Goal: Communication & Community: Answer question/provide support

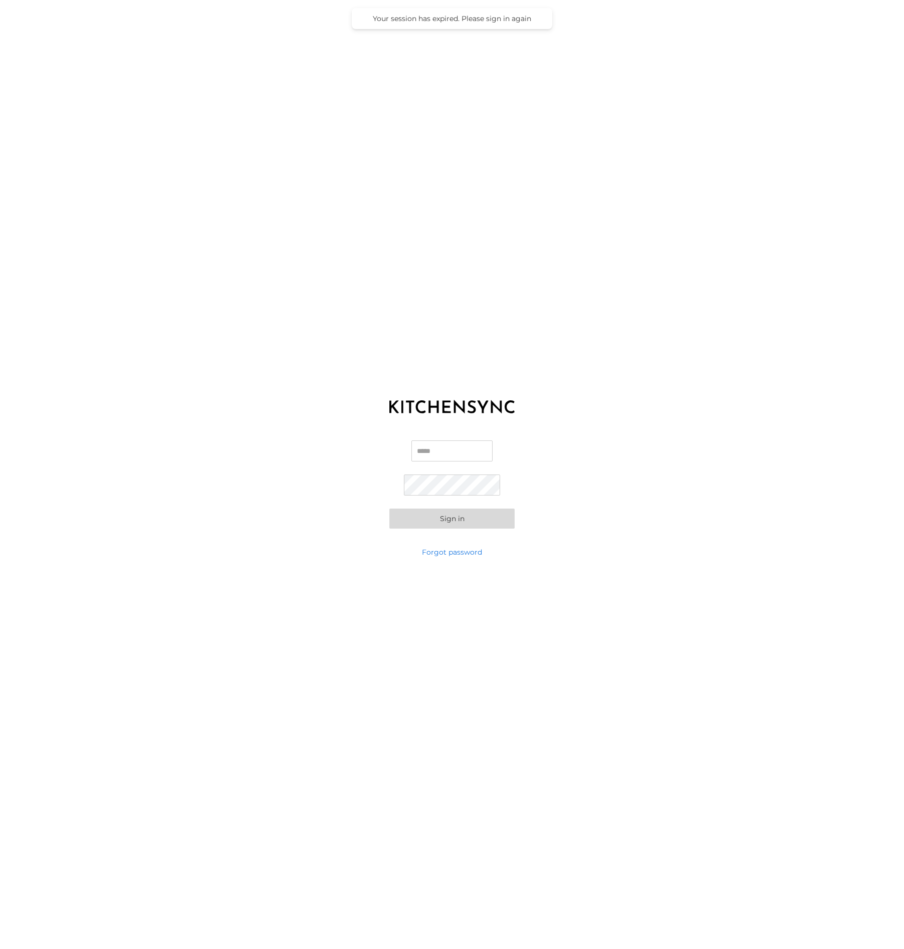
type input "**********"
click at [481, 518] on button "Sign in" at bounding box center [452, 519] width 125 height 20
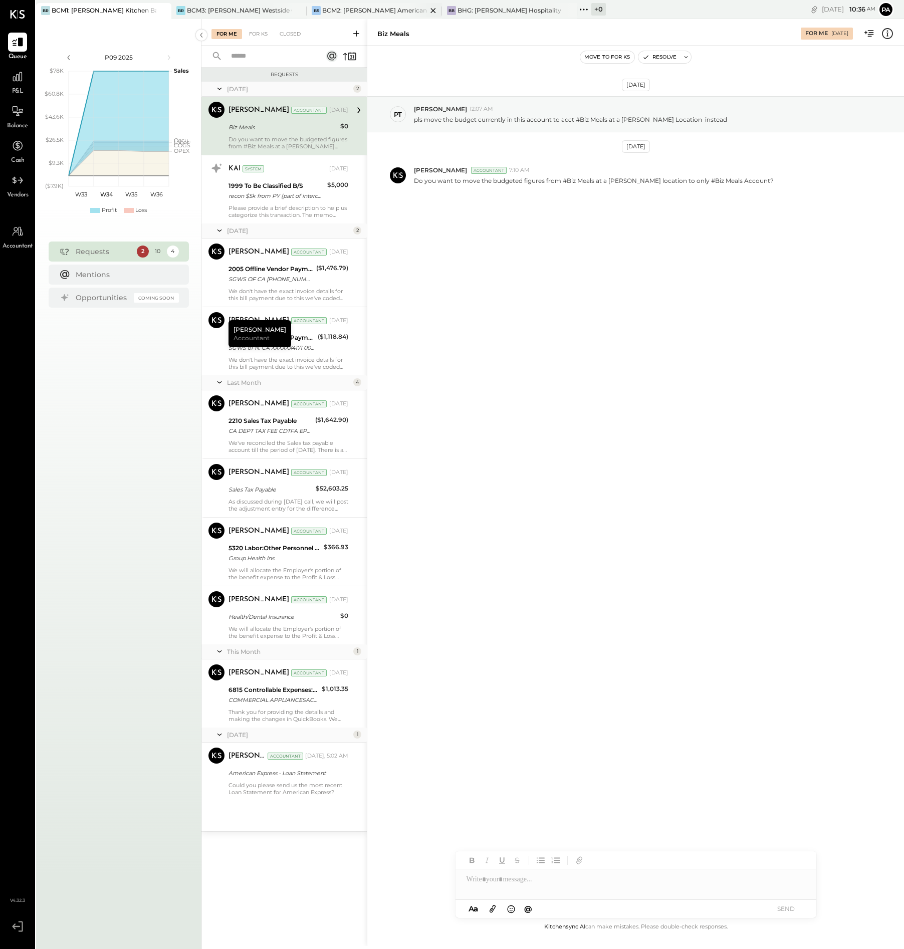
click at [363, 11] on div "BCM2: [PERSON_NAME] American Cooking" at bounding box center [374, 10] width 105 height 9
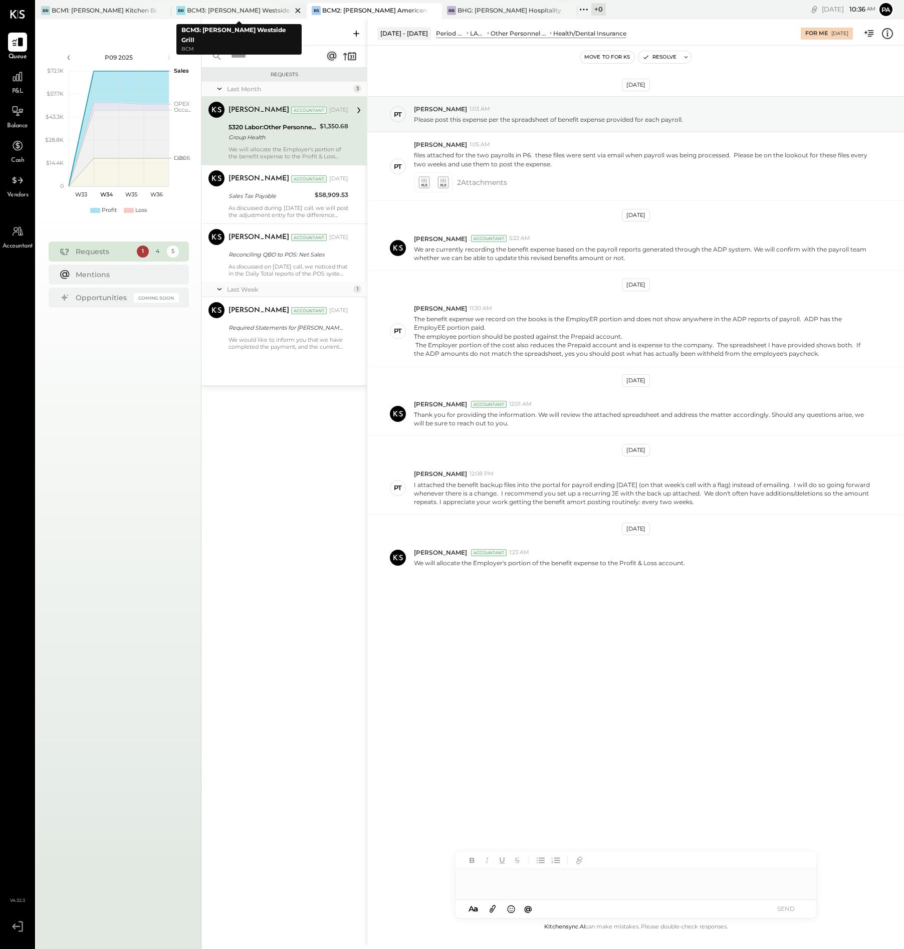
click at [297, 10] on icon at bounding box center [298, 11] width 13 height 12
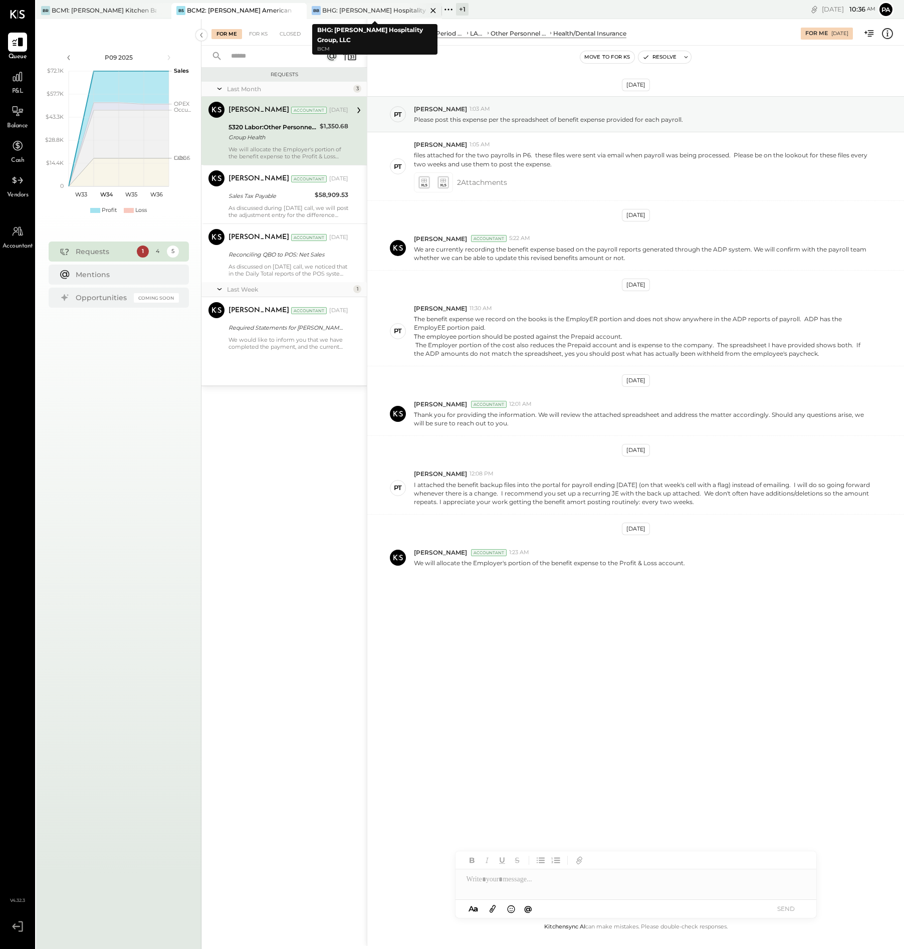
click at [431, 9] on icon at bounding box center [433, 11] width 13 height 12
click at [313, 9] on icon at bounding box center [313, 10] width 2 height 2
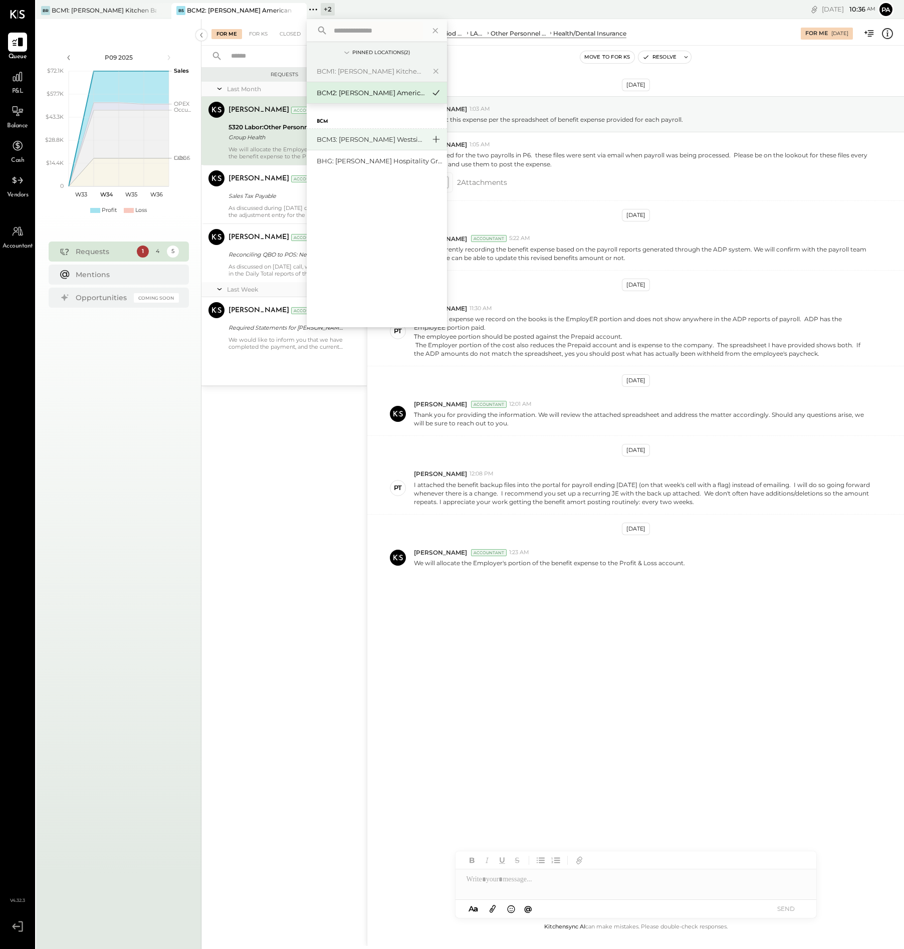
click at [440, 138] on icon at bounding box center [436, 139] width 12 height 13
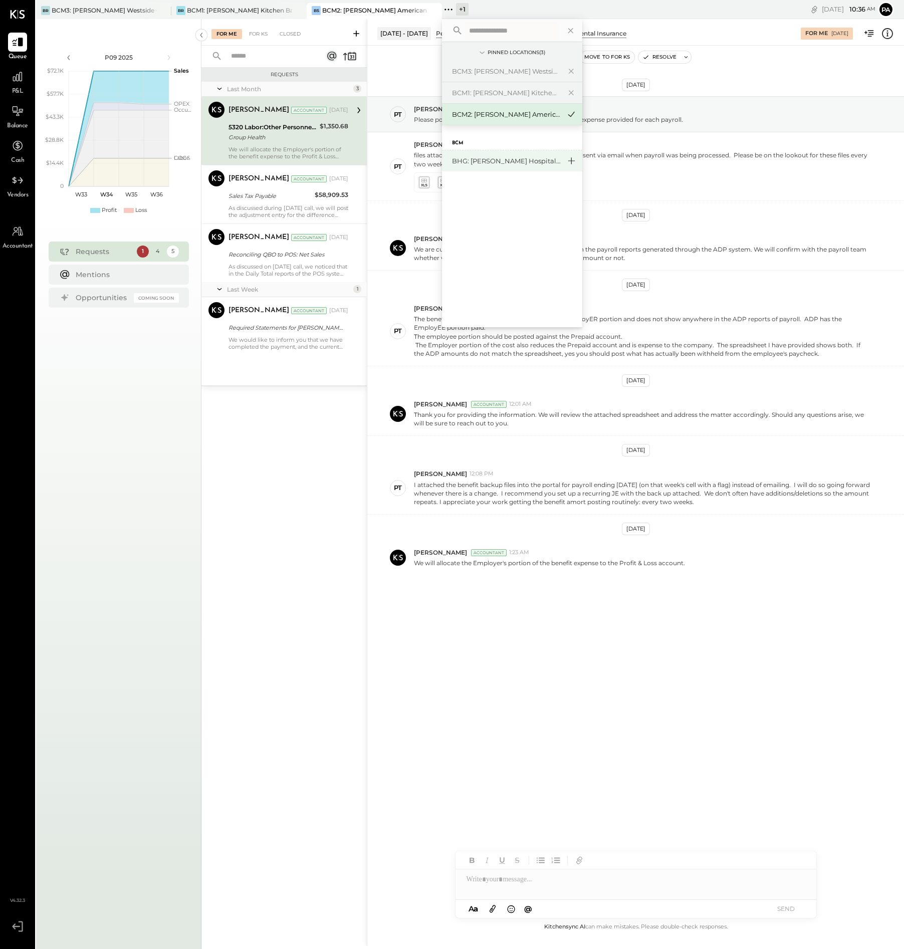
click at [573, 162] on icon at bounding box center [571, 160] width 12 height 13
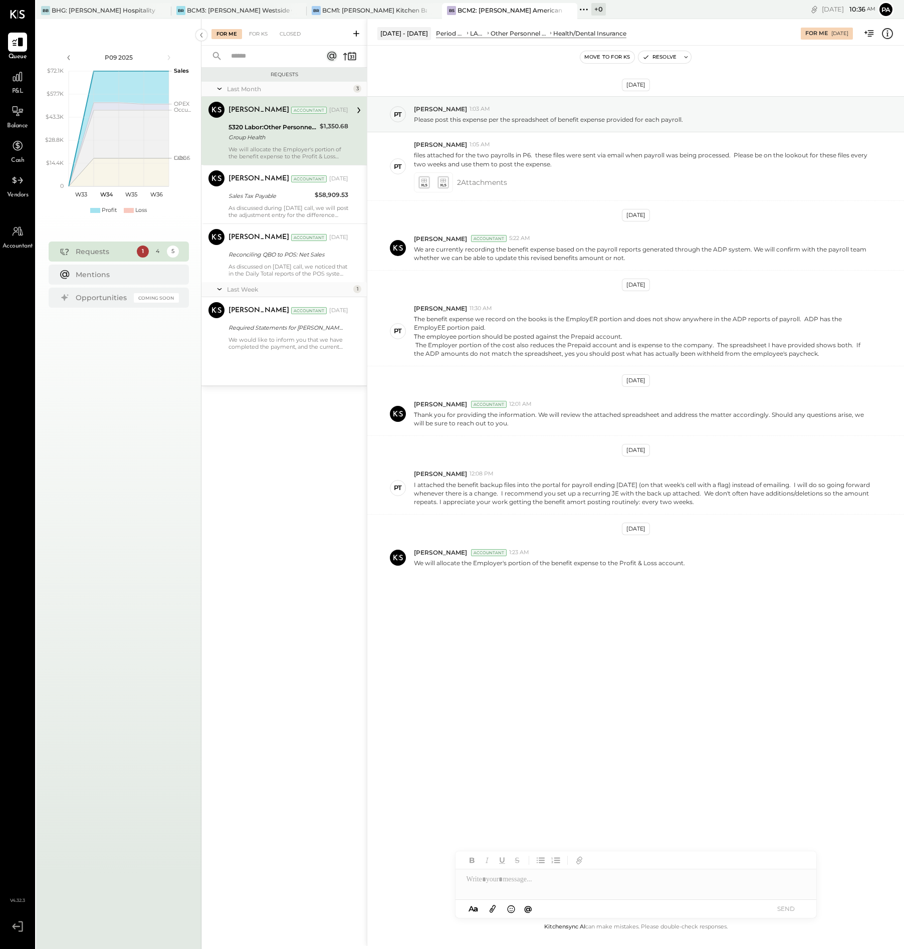
click at [599, 7] on div "+ 0" at bounding box center [599, 9] width 15 height 13
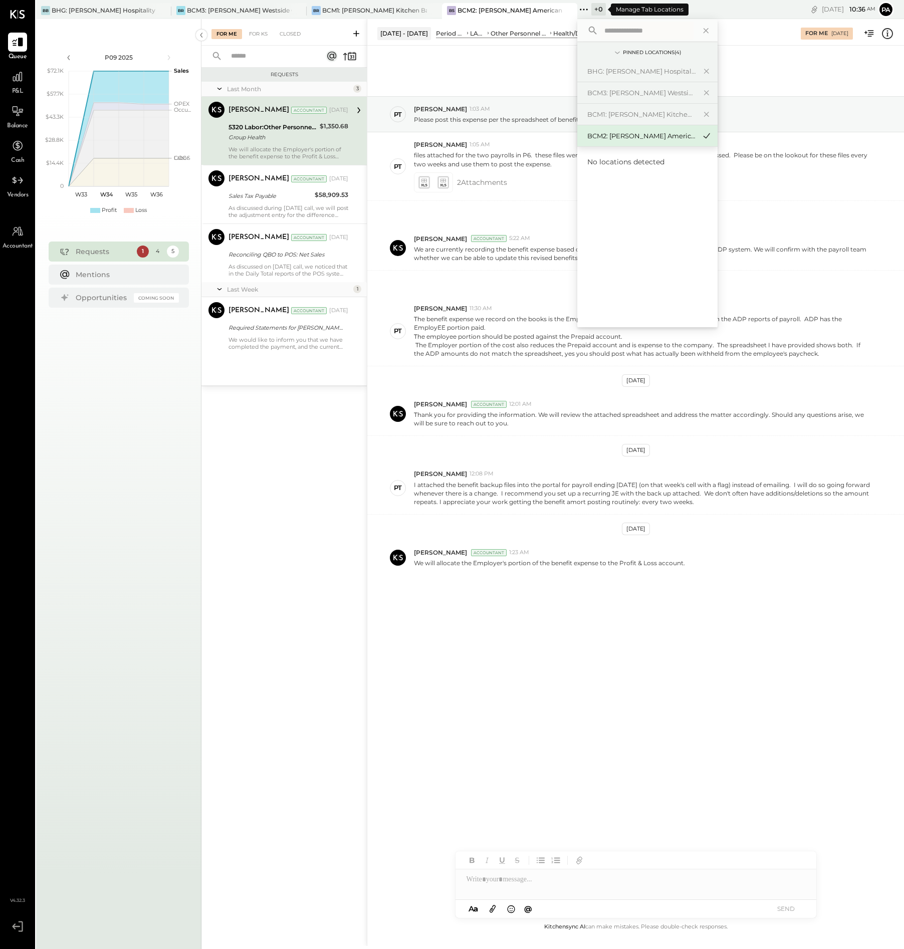
click at [583, 9] on icon at bounding box center [584, 9] width 13 height 13
click at [641, 93] on div "BCM3: [PERSON_NAME] Westside Grill" at bounding box center [642, 93] width 108 height 10
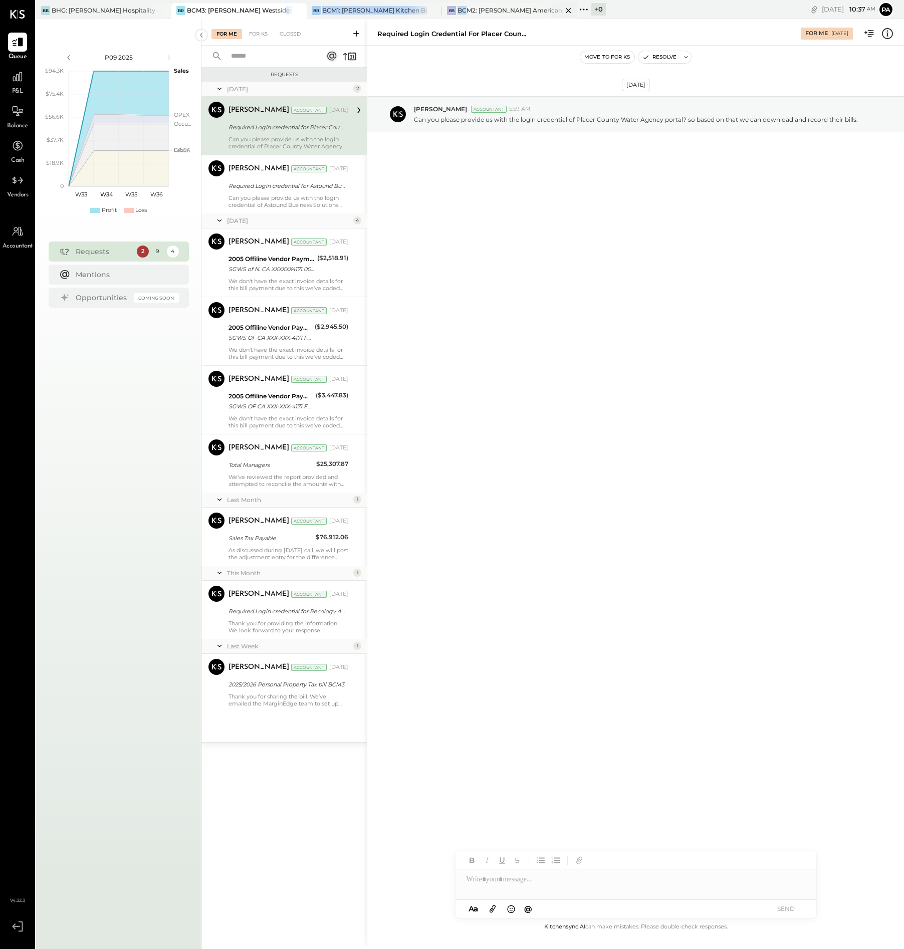
drag, startPoint x: 271, startPoint y: 10, endPoint x: 468, endPoint y: 13, distance: 197.0
click at [468, 13] on div "BB BHG: [PERSON_NAME] Hospitality Group, LLC BR BCM3: [PERSON_NAME][GEOGRAPHIC_…" at bounding box center [372, 9] width 672 height 19
click at [162, 11] on icon at bounding box center [162, 10] width 5 height 5
click at [433, 10] on icon at bounding box center [433, 11] width 13 height 12
click at [295, 9] on icon at bounding box center [298, 11] width 13 height 12
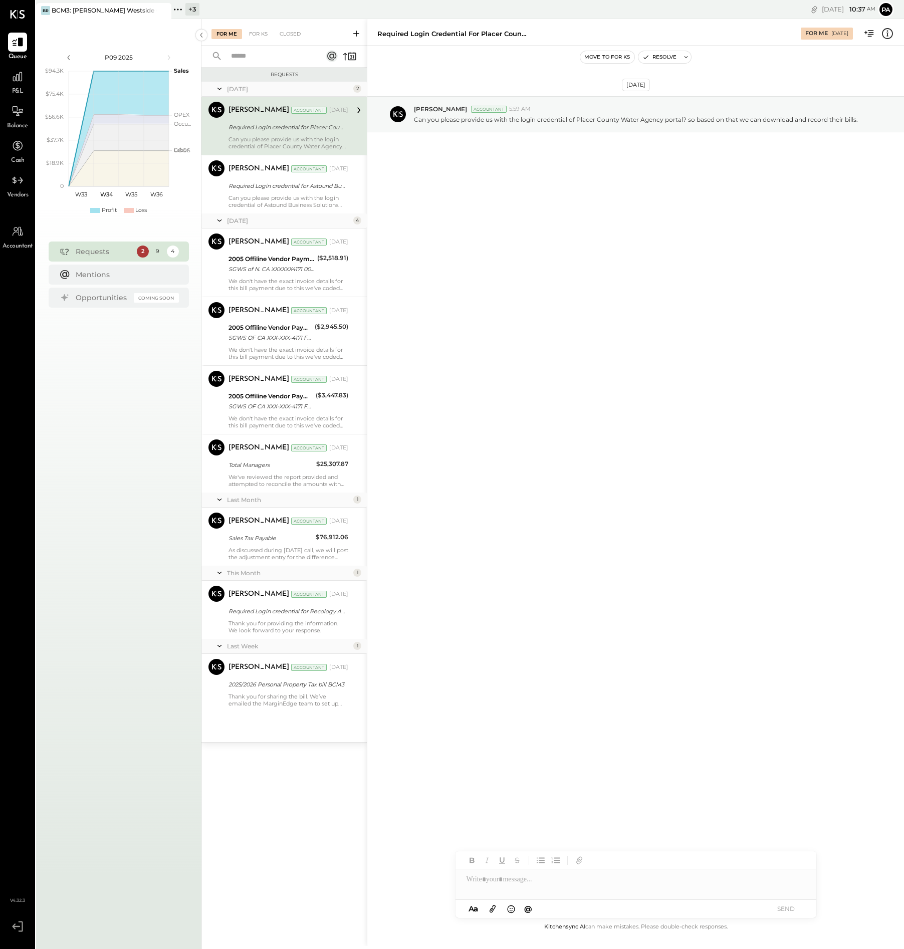
click at [160, 9] on icon at bounding box center [162, 11] width 13 height 12
click at [55, 8] on div "+ 4" at bounding box center [57, 9] width 15 height 13
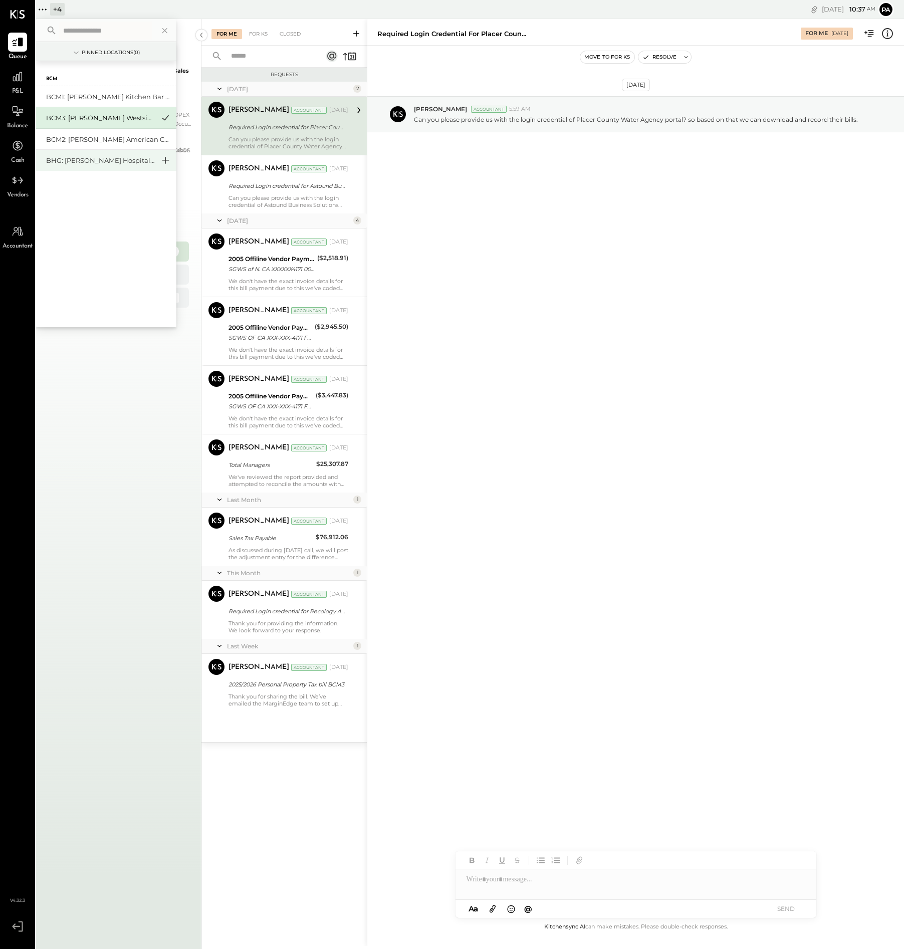
click at [166, 160] on icon at bounding box center [165, 160] width 7 height 7
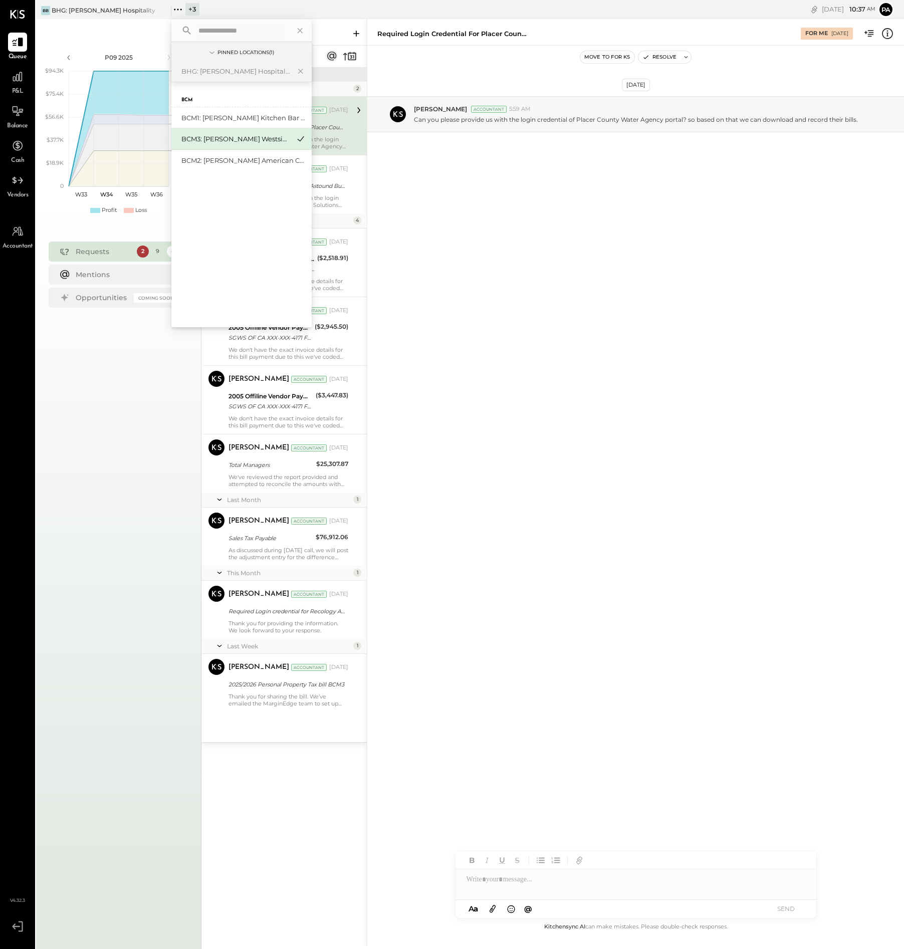
click at [272, 139] on div "BCM3: [PERSON_NAME] Westside Grill" at bounding box center [235, 139] width 108 height 10
click at [299, 138] on icon at bounding box center [301, 138] width 12 height 13
click at [222, 114] on div "BCM1: [PERSON_NAME] Kitchen Bar Market" at bounding box center [235, 118] width 108 height 10
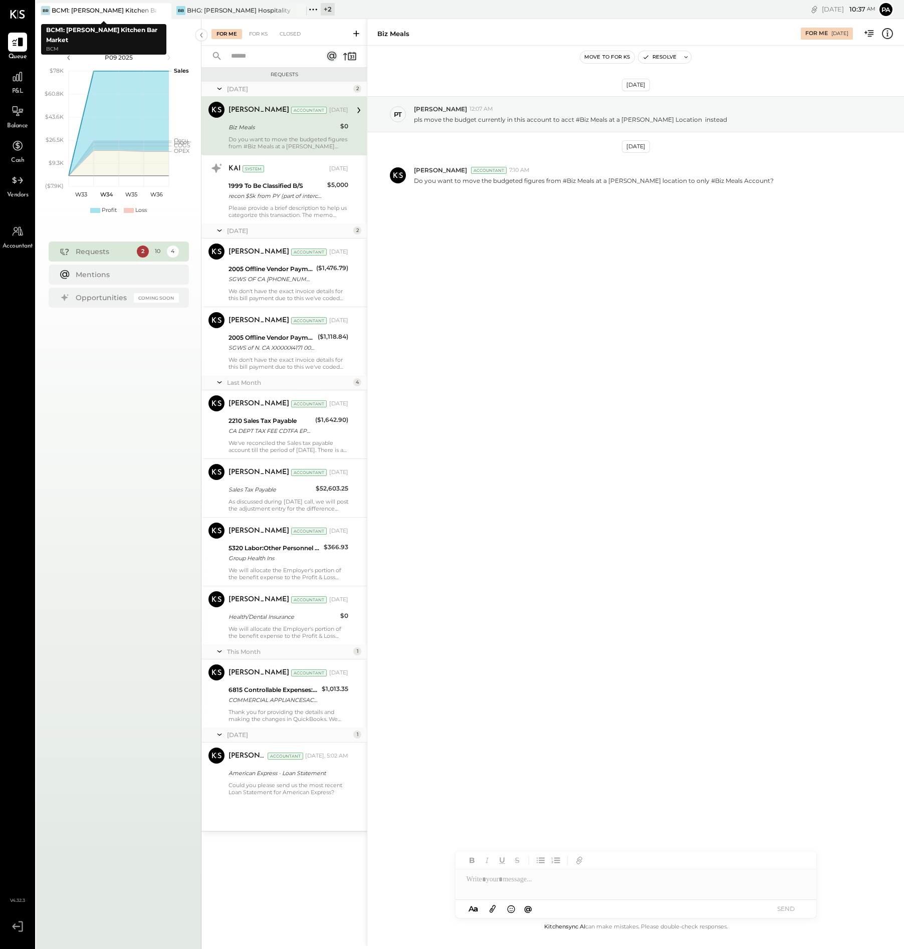
click at [162, 10] on icon at bounding box center [162, 11] width 13 height 12
click at [189, 10] on div "+ 3" at bounding box center [192, 9] width 14 height 13
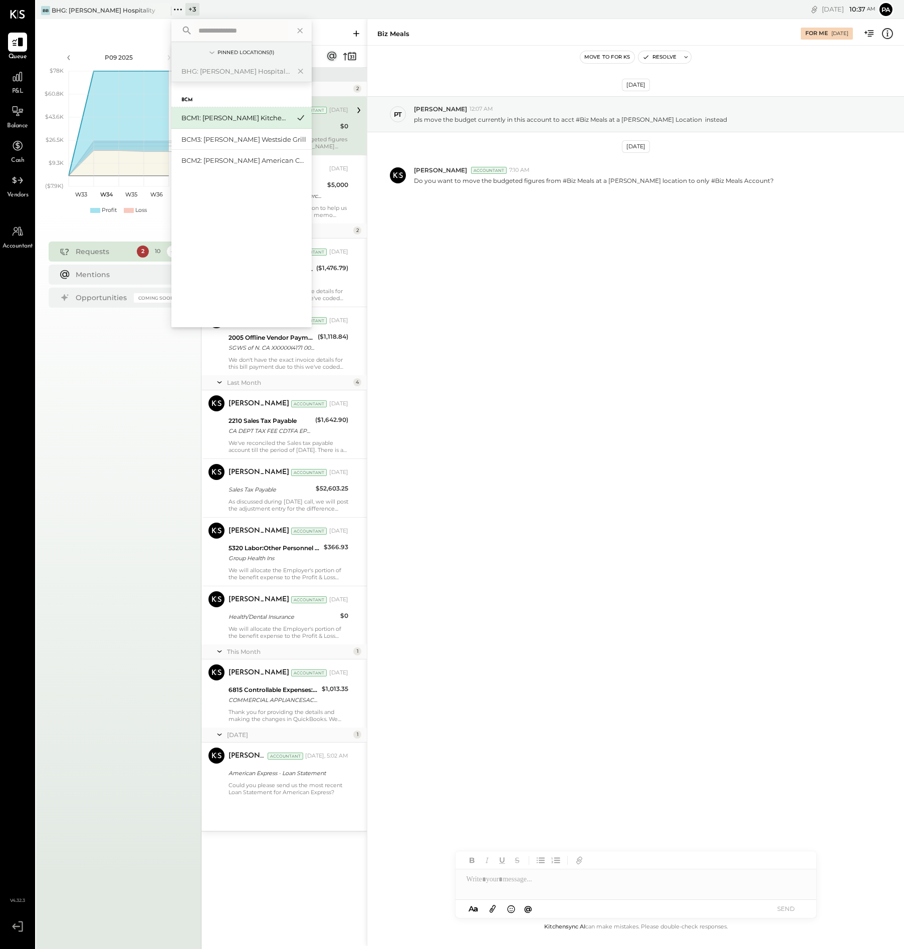
click at [0, 0] on icon at bounding box center [0, 0] width 0 height 0
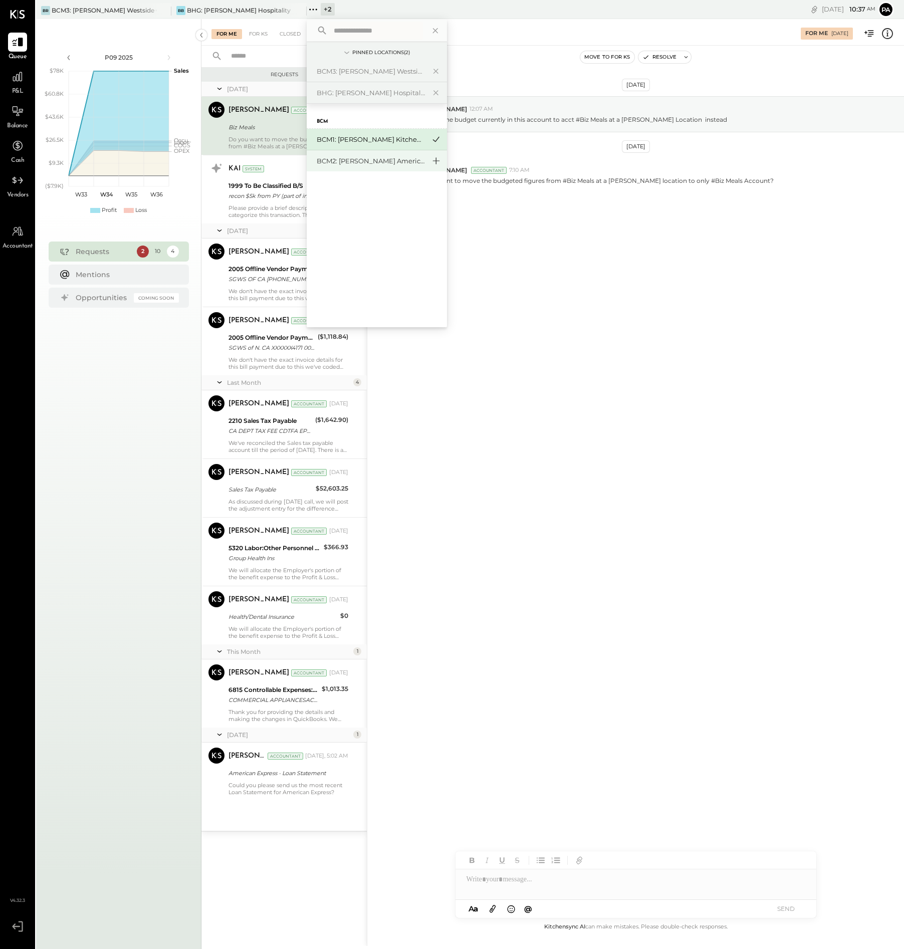
click at [437, 159] on icon at bounding box center [436, 160] width 12 height 13
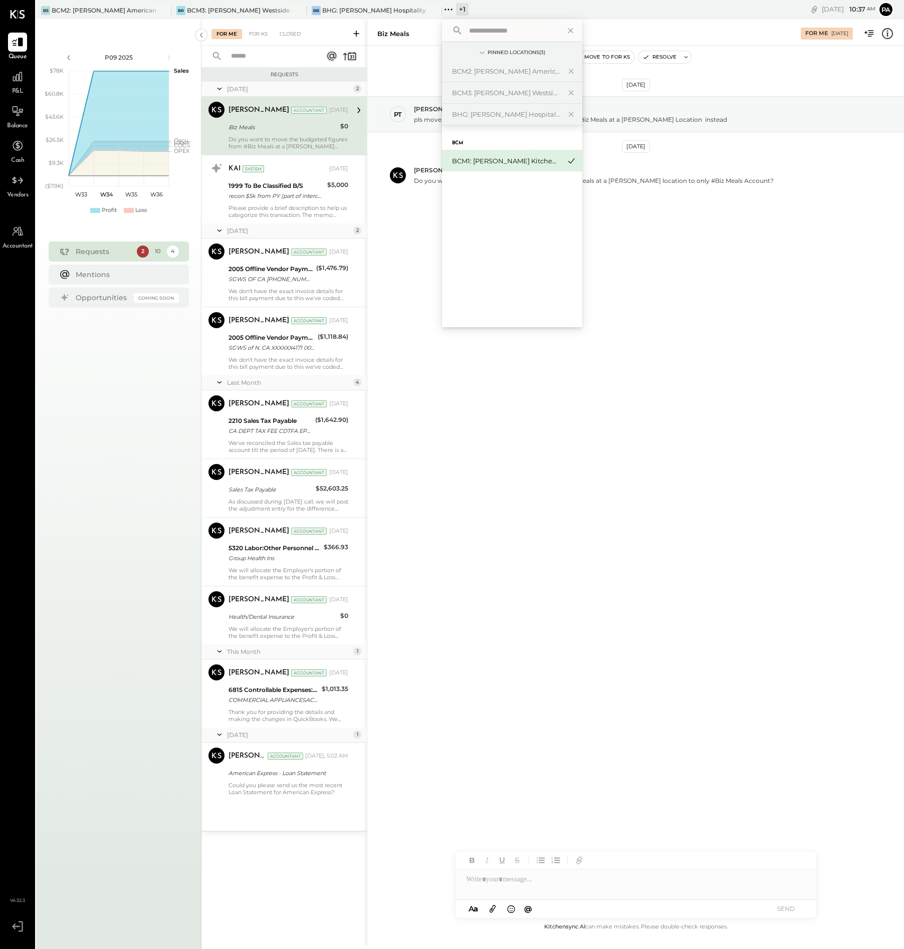
click at [569, 161] on icon at bounding box center [571, 161] width 7 height 6
click at [510, 163] on div "BCM1: [PERSON_NAME] Kitchen Bar Market" at bounding box center [506, 161] width 108 height 10
click at [462, 160] on div "BCM1: [PERSON_NAME] Kitchen Bar Market" at bounding box center [506, 161] width 108 height 10
click at [483, 220] on div "BCM BCM1: [GEOGRAPHIC_DATA][PERSON_NAME] Kitchen Bar Market" at bounding box center [512, 226] width 140 height 202
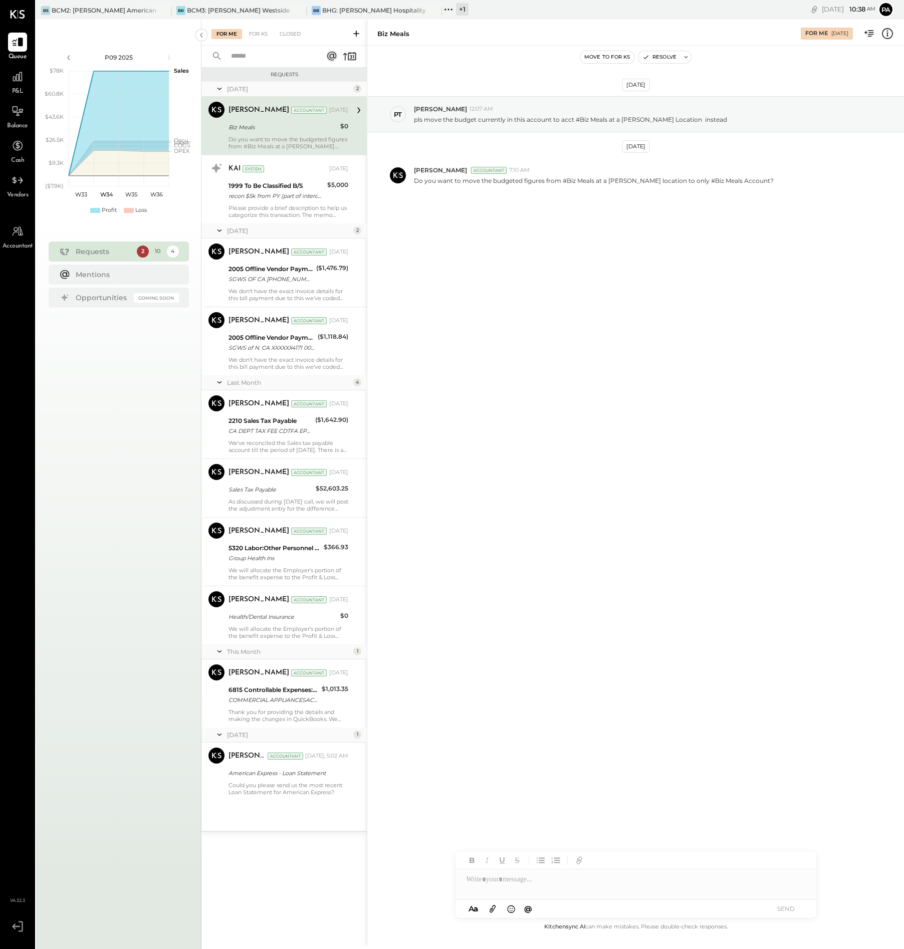
click at [460, 8] on div "+ 1" at bounding box center [462, 9] width 13 height 13
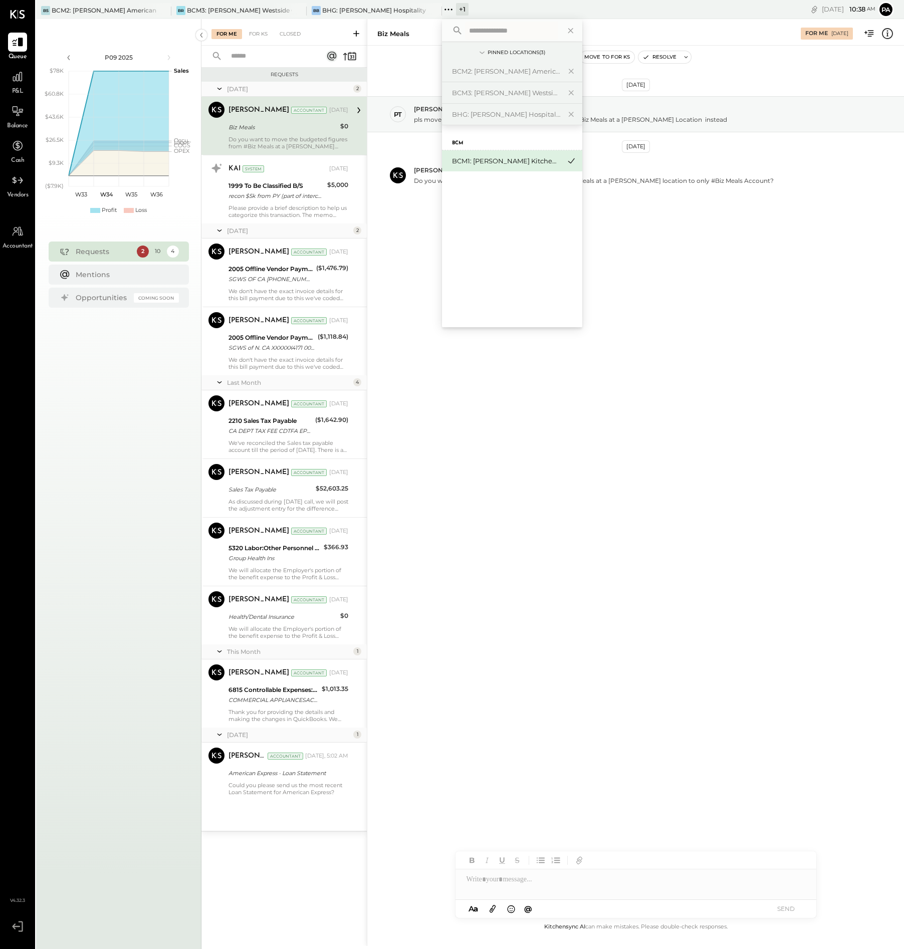
click at [567, 161] on icon at bounding box center [571, 160] width 12 height 13
click at [568, 161] on icon at bounding box center [571, 160] width 12 height 13
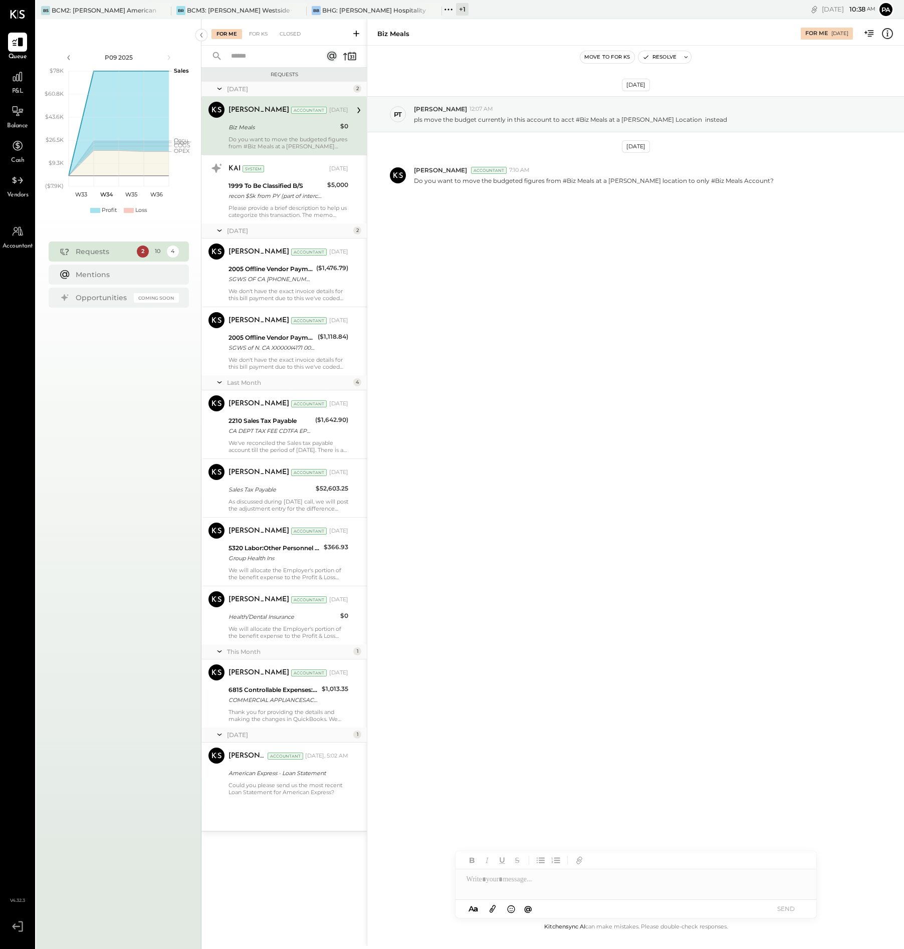
click at [665, 328] on div "[DATE] PT [PERSON_NAME] 12:07 AM pls move the budget currently in this account …" at bounding box center [635, 484] width 537 height 876
click at [447, 8] on icon at bounding box center [448, 9] width 13 height 13
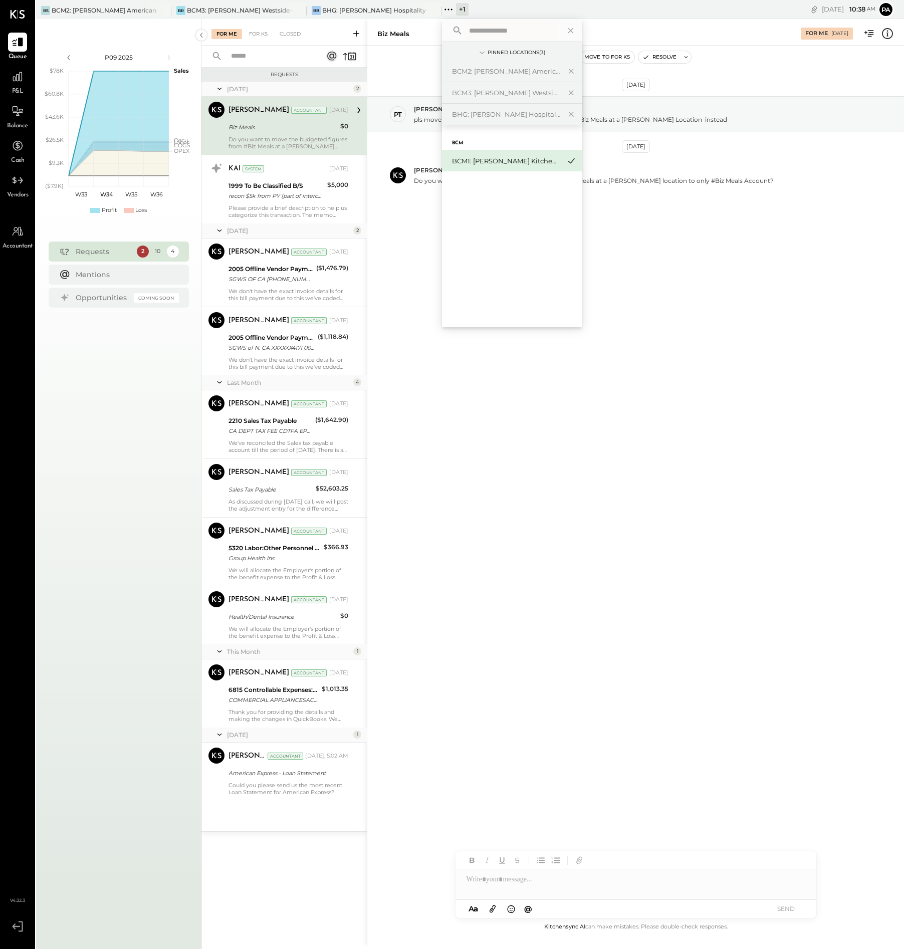
click at [551, 161] on div "BCM1: [PERSON_NAME] Kitchen Bar Market" at bounding box center [506, 161] width 108 height 10
click at [568, 161] on icon at bounding box center [571, 160] width 12 height 13
click at [568, 161] on icon at bounding box center [571, 161] width 7 height 6
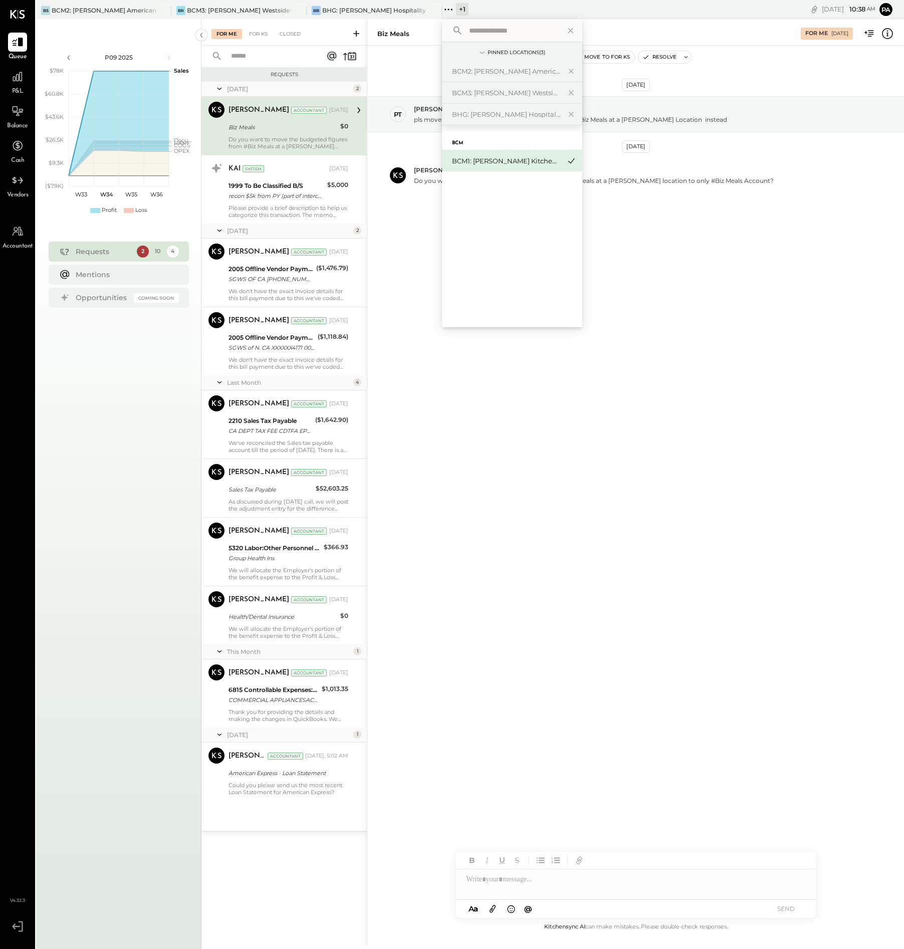
click at [676, 369] on div "[DATE] PT [PERSON_NAME] 12:07 AM pls move the budget currently in this account …" at bounding box center [635, 484] width 537 height 876
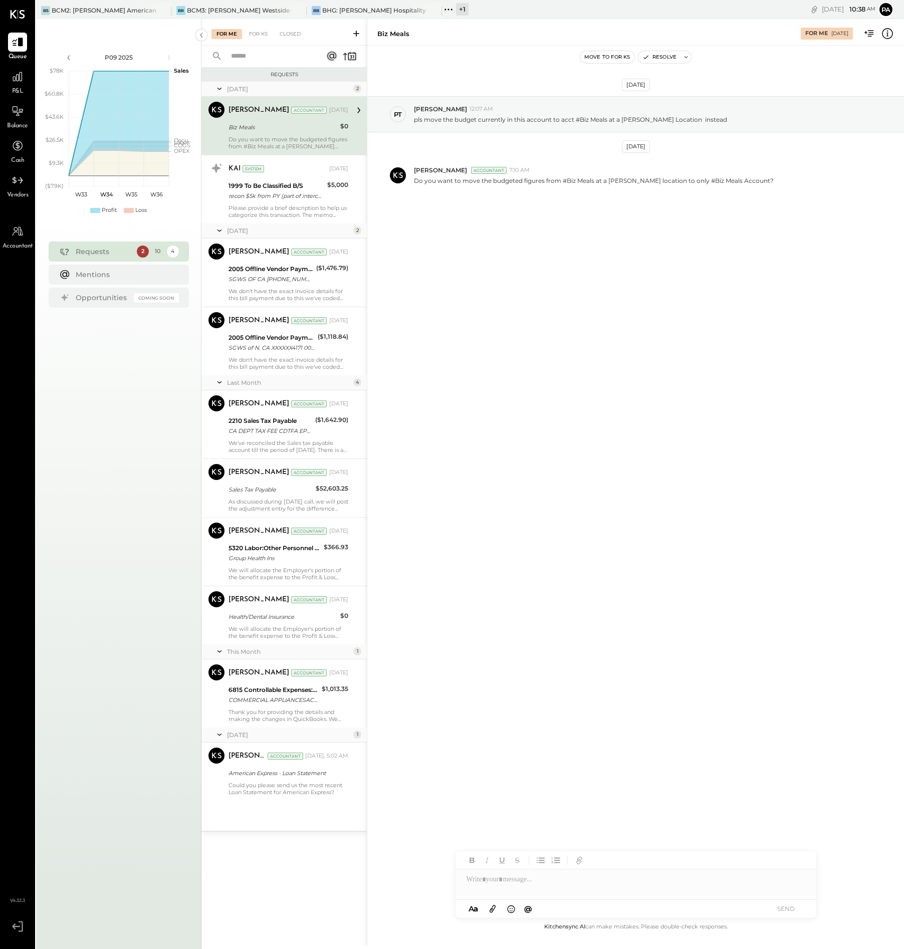
click at [449, 8] on icon at bounding box center [448, 9] width 13 height 13
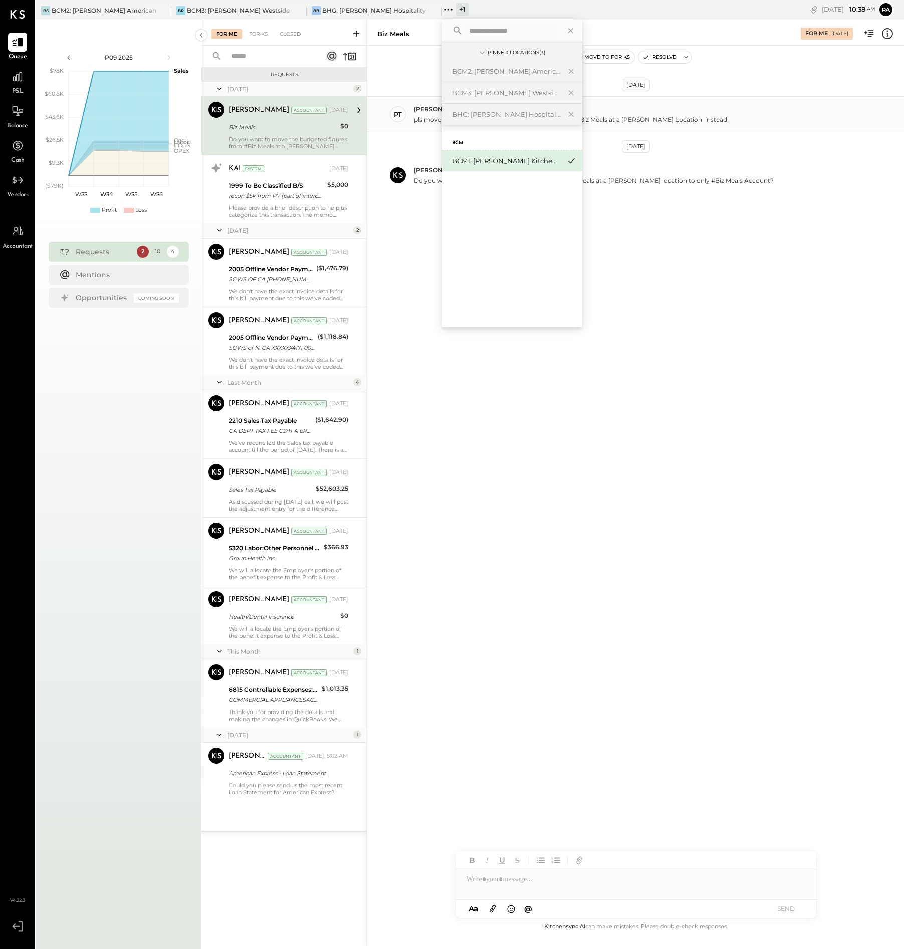
click at [571, 115] on icon at bounding box center [571, 114] width 12 height 13
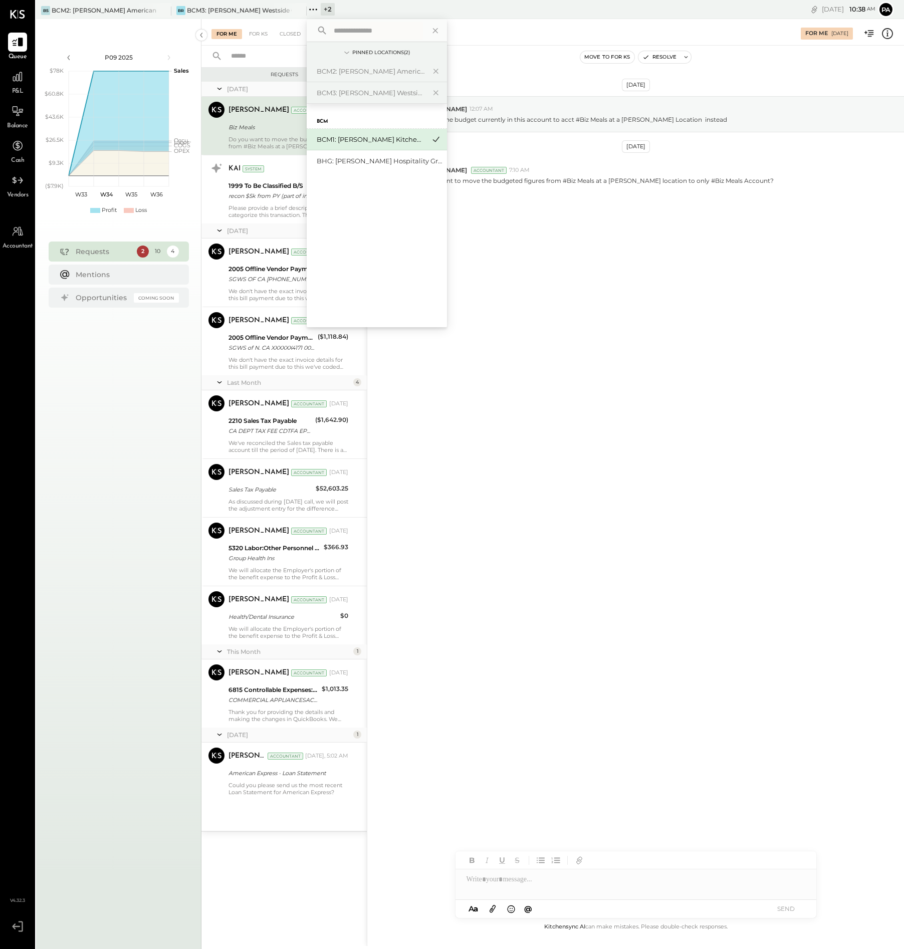
click at [436, 137] on icon at bounding box center [436, 139] width 12 height 13
click at [0, 0] on icon at bounding box center [0, 0] width 0 height 0
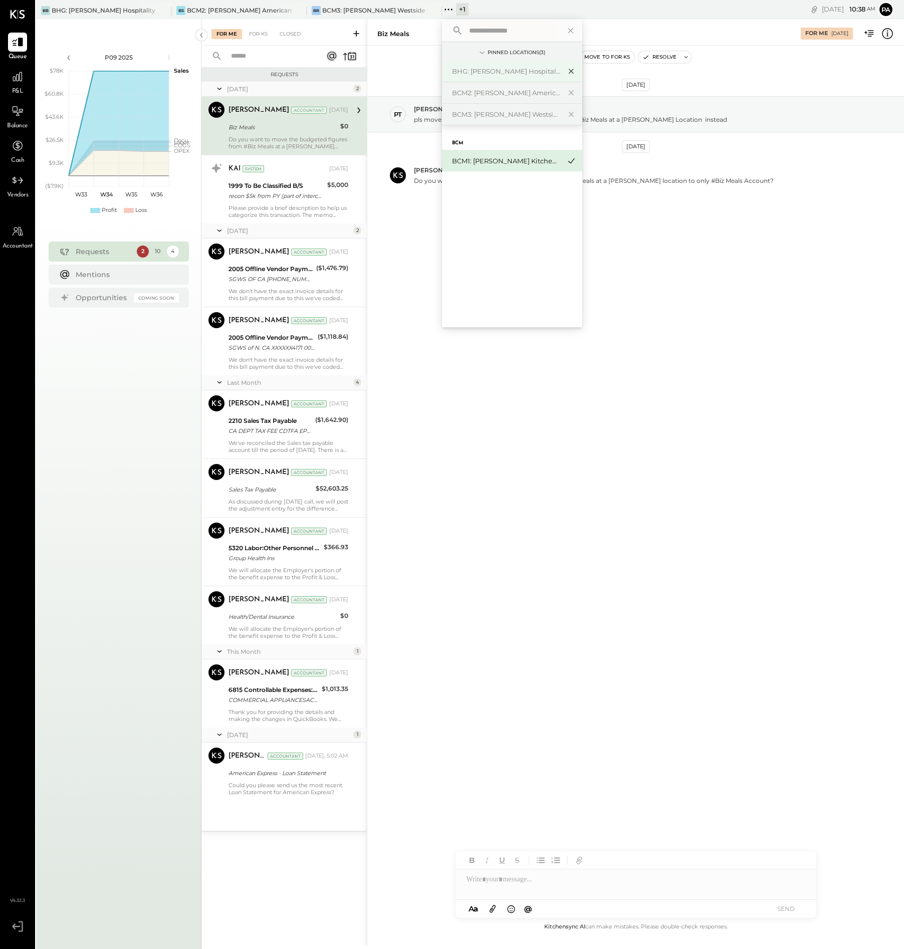
click at [574, 70] on icon at bounding box center [571, 71] width 12 height 13
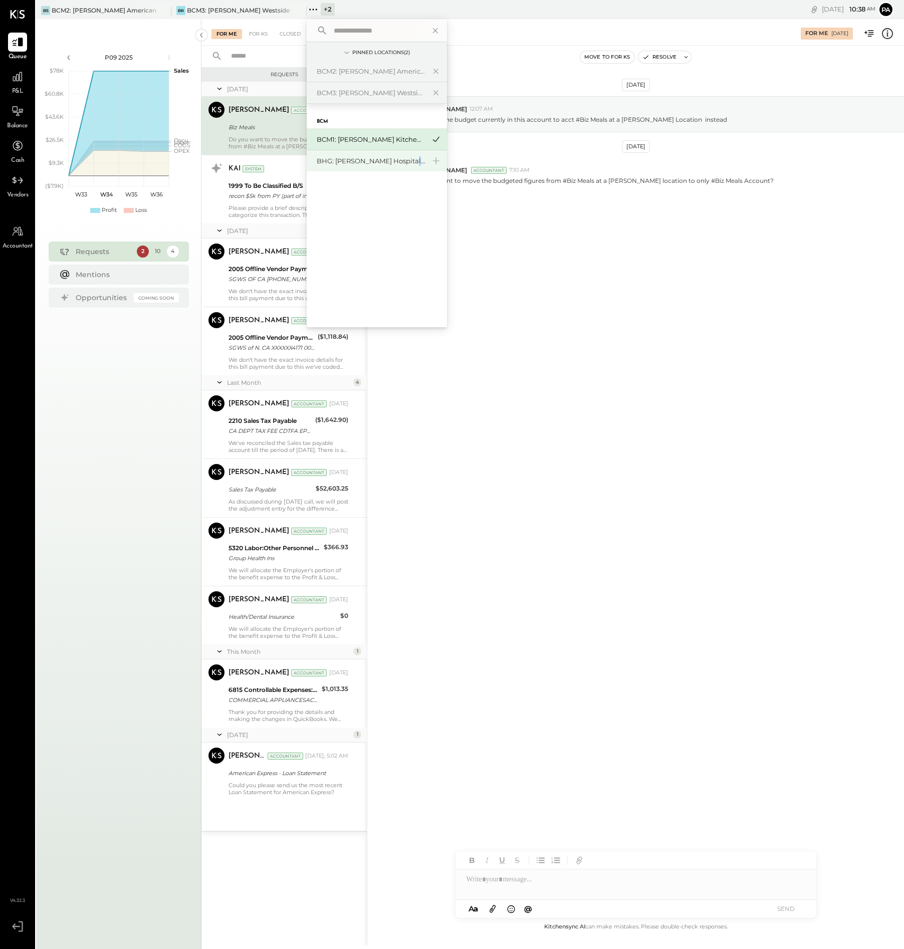
click at [407, 158] on div "BHG: [PERSON_NAME] Hospitality Group, LLC" at bounding box center [371, 161] width 108 height 10
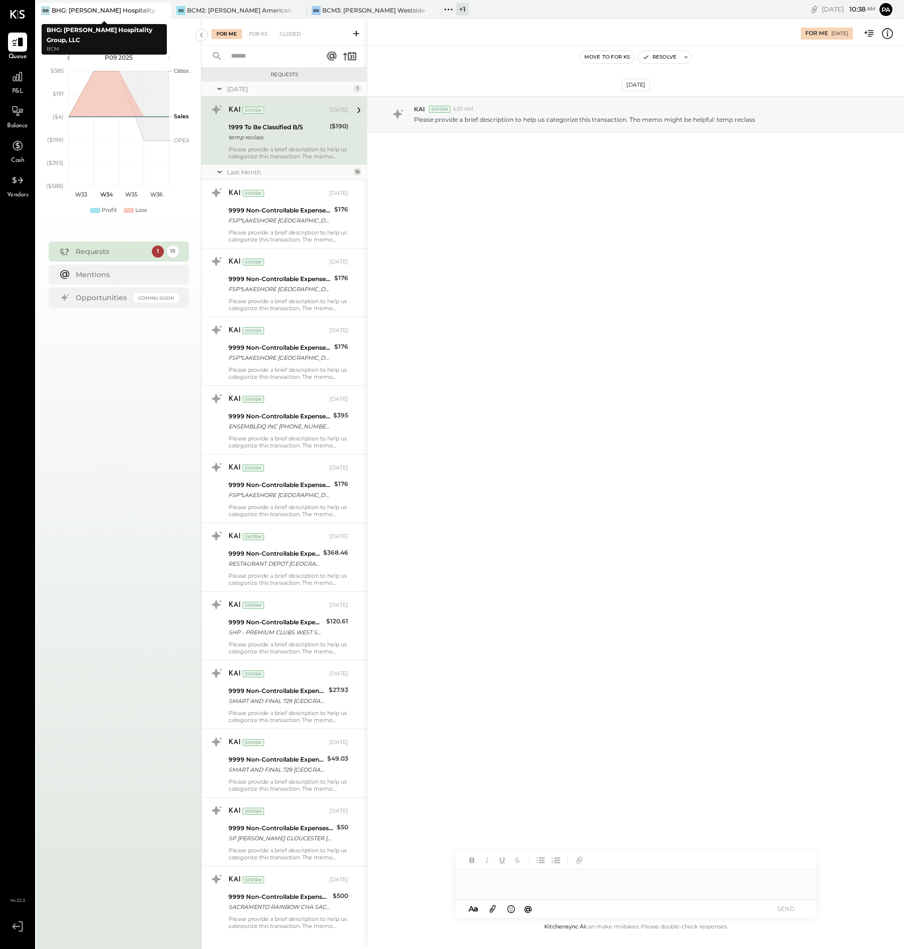
click at [154, 10] on div at bounding box center [153, 10] width 35 height 15
click at [18, 78] on icon at bounding box center [17, 76] width 13 height 13
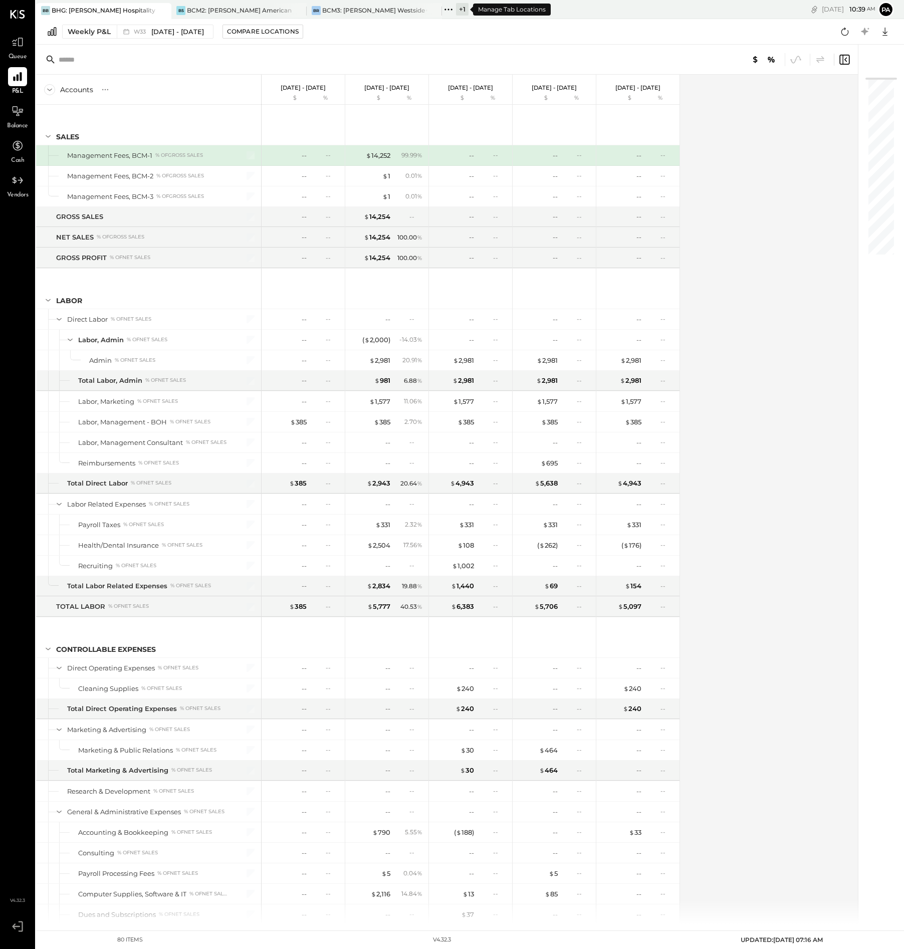
click at [461, 10] on div "+ 1" at bounding box center [462, 9] width 13 height 13
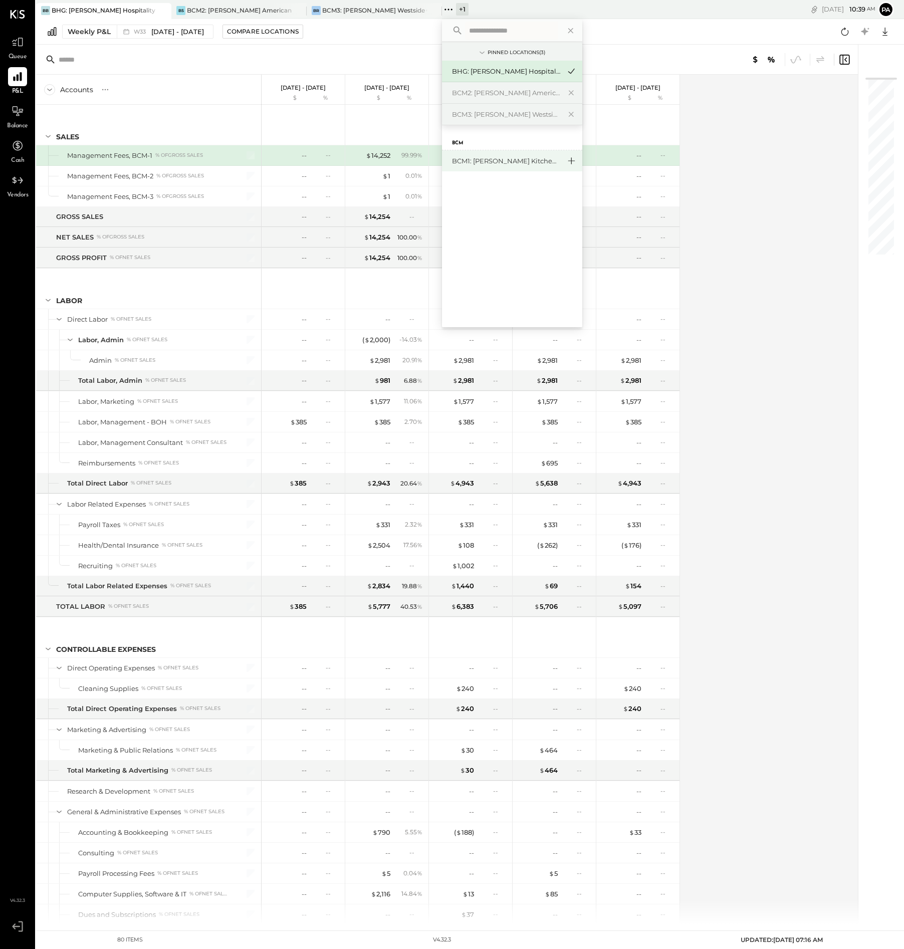
click at [574, 159] on icon at bounding box center [571, 160] width 12 height 13
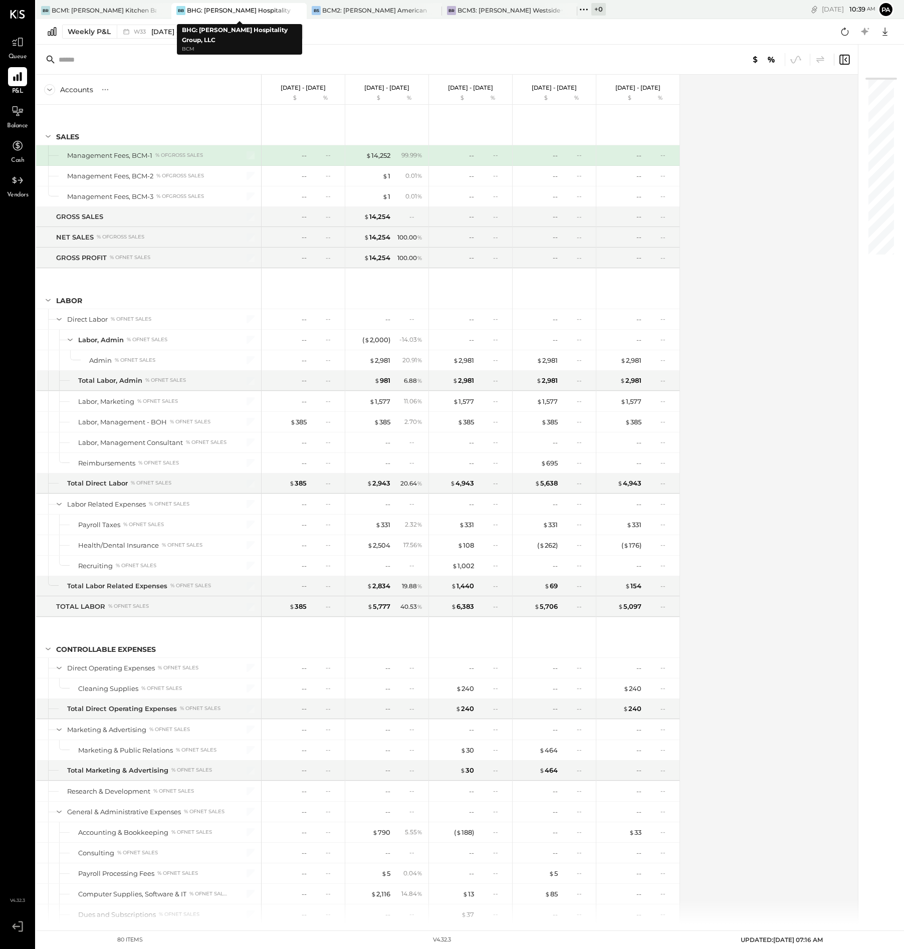
click at [260, 11] on div "BHG: [PERSON_NAME] Hospitality Group, LLC" at bounding box center [239, 10] width 105 height 9
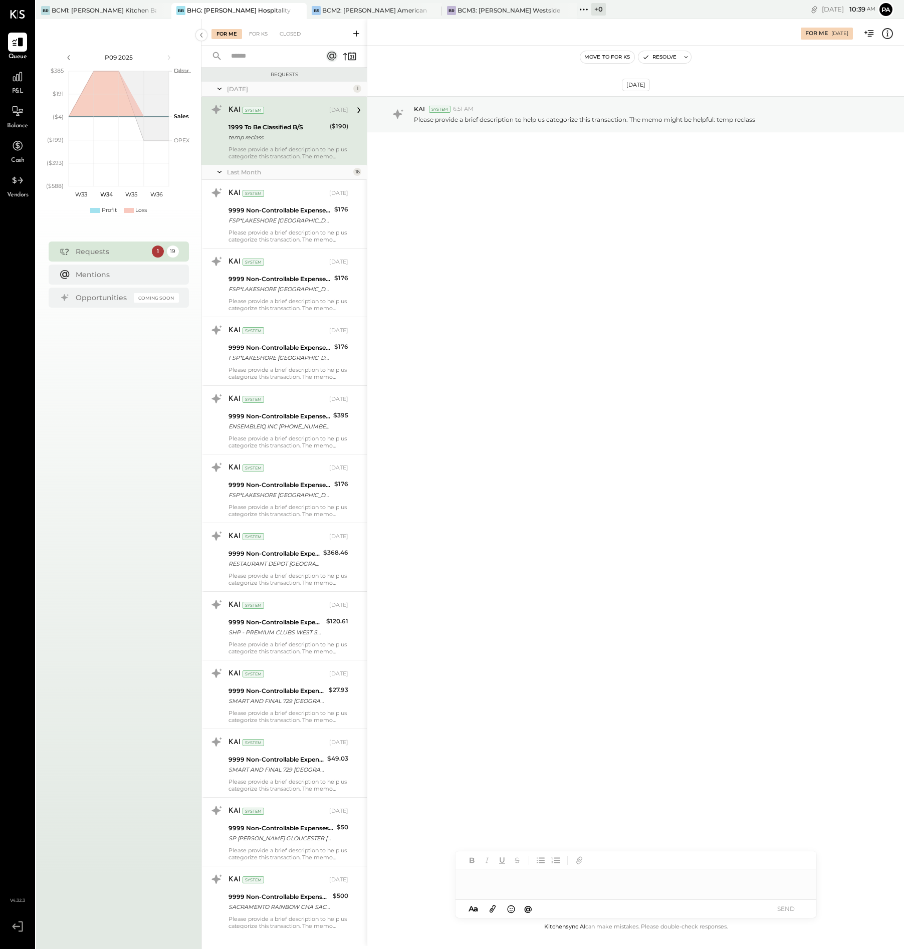
click at [587, 10] on icon at bounding box center [584, 9] width 13 height 13
click at [518, 333] on div "[DATE] KAI System 6:51 AM Please provide a brief description to help us categor…" at bounding box center [635, 484] width 537 height 876
click at [382, 8] on div "BCM2: [PERSON_NAME] American Cooking" at bounding box center [374, 10] width 105 height 9
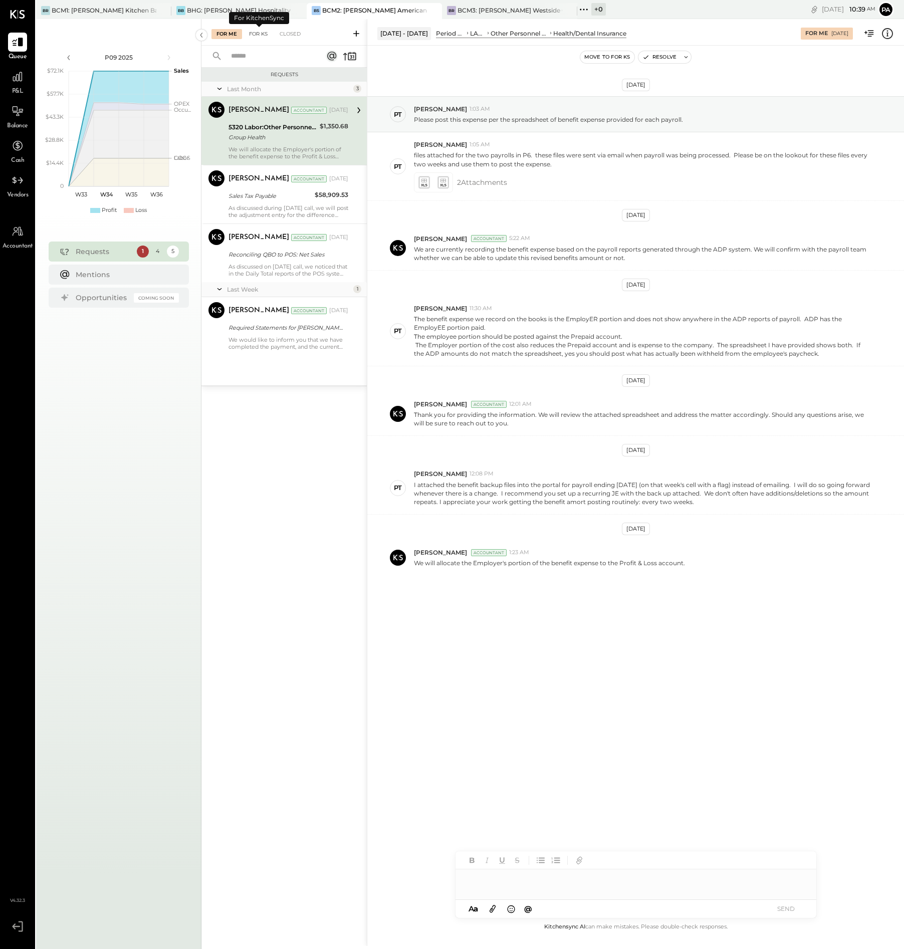
click at [260, 32] on div "For KS" at bounding box center [258, 34] width 29 height 10
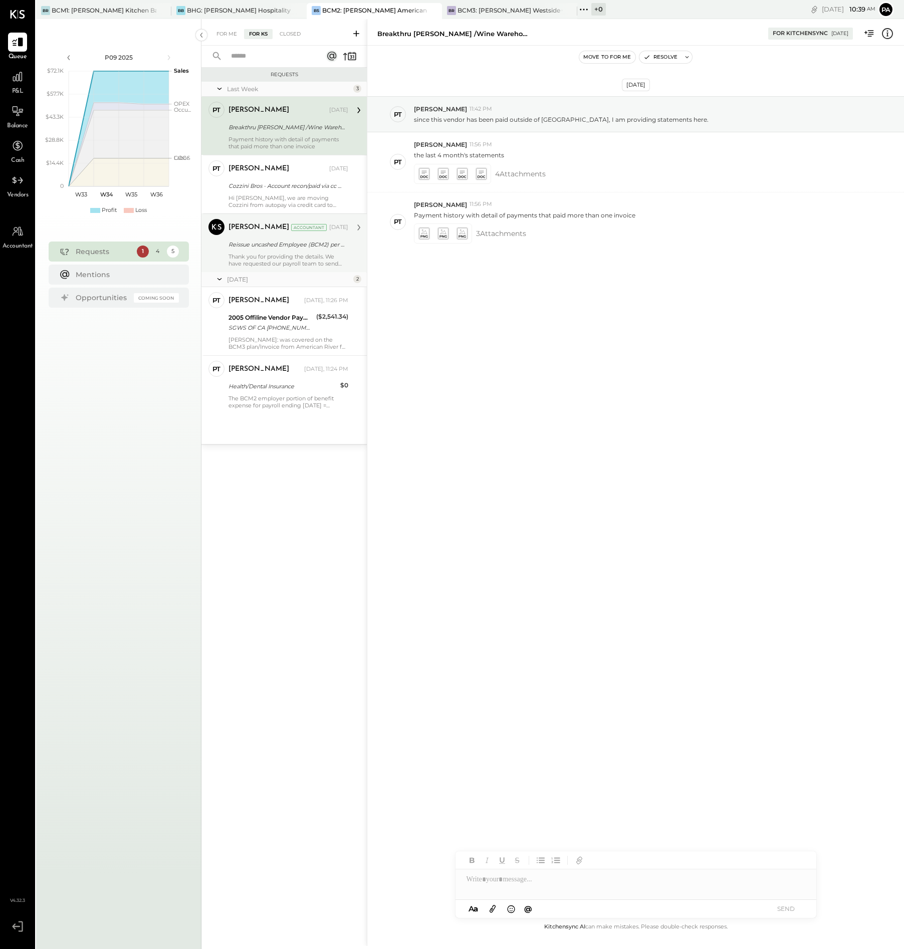
click at [305, 253] on div "Thank you for providing the details. We have requested our payroll team to send…" at bounding box center [289, 260] width 120 height 14
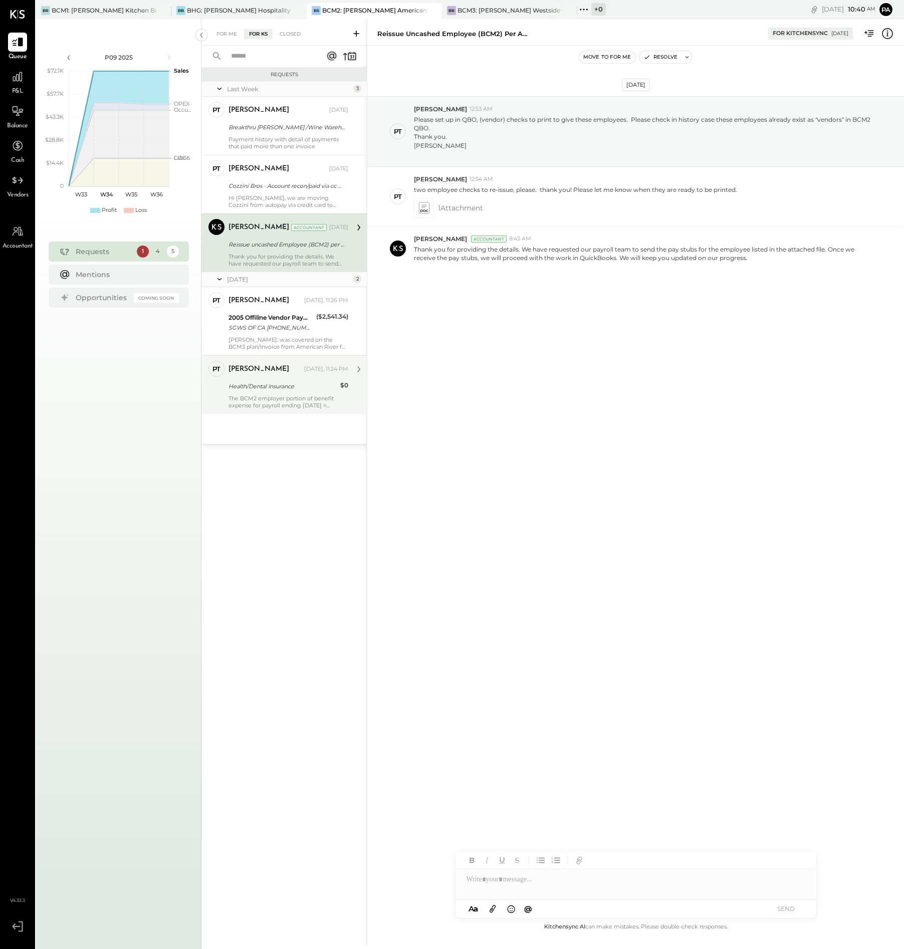
click at [277, 403] on div "The BCM2 employer portion of benefit expense for payroll ending [DATE] = $428.5…" at bounding box center [289, 402] width 120 height 14
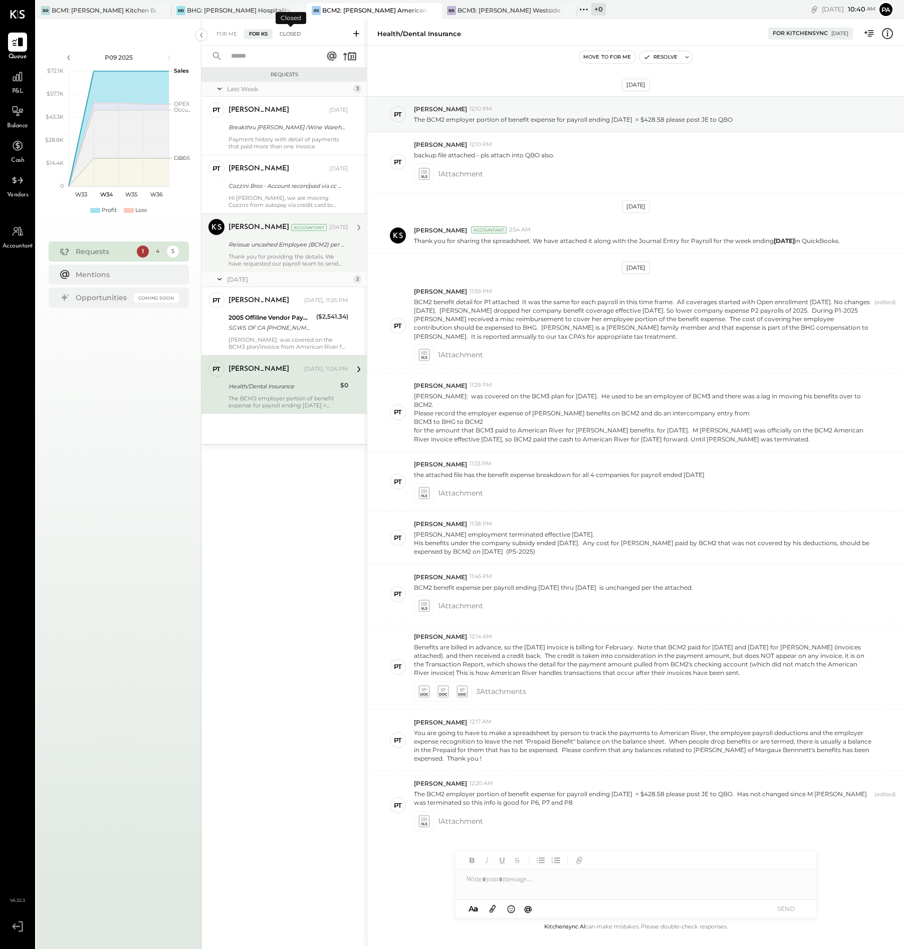
click at [294, 35] on div "Closed" at bounding box center [290, 34] width 31 height 10
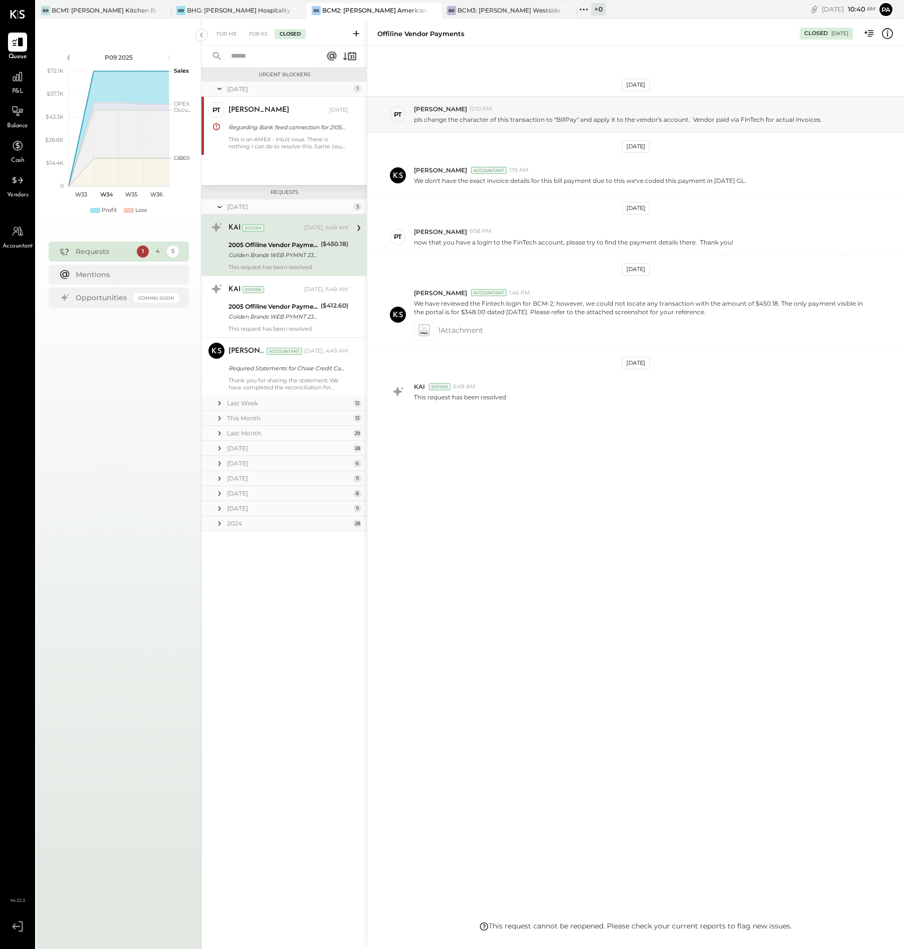
click at [219, 403] on icon at bounding box center [220, 404] width 10 height 10
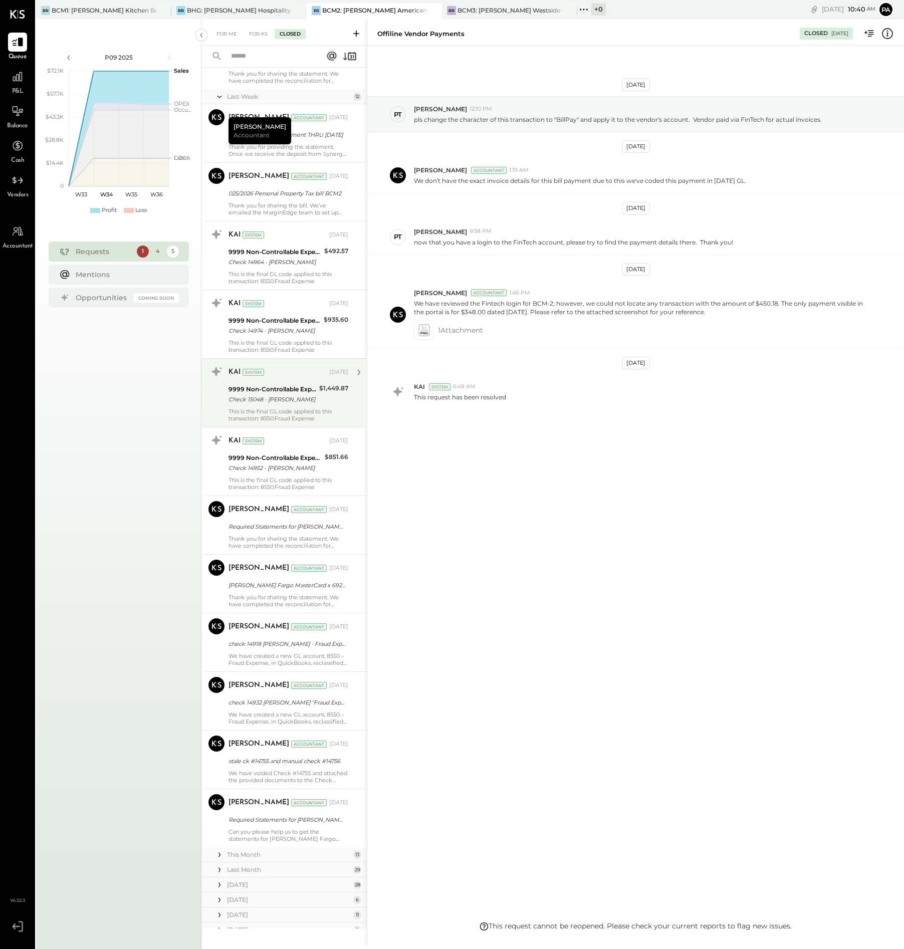
scroll to position [313, 0]
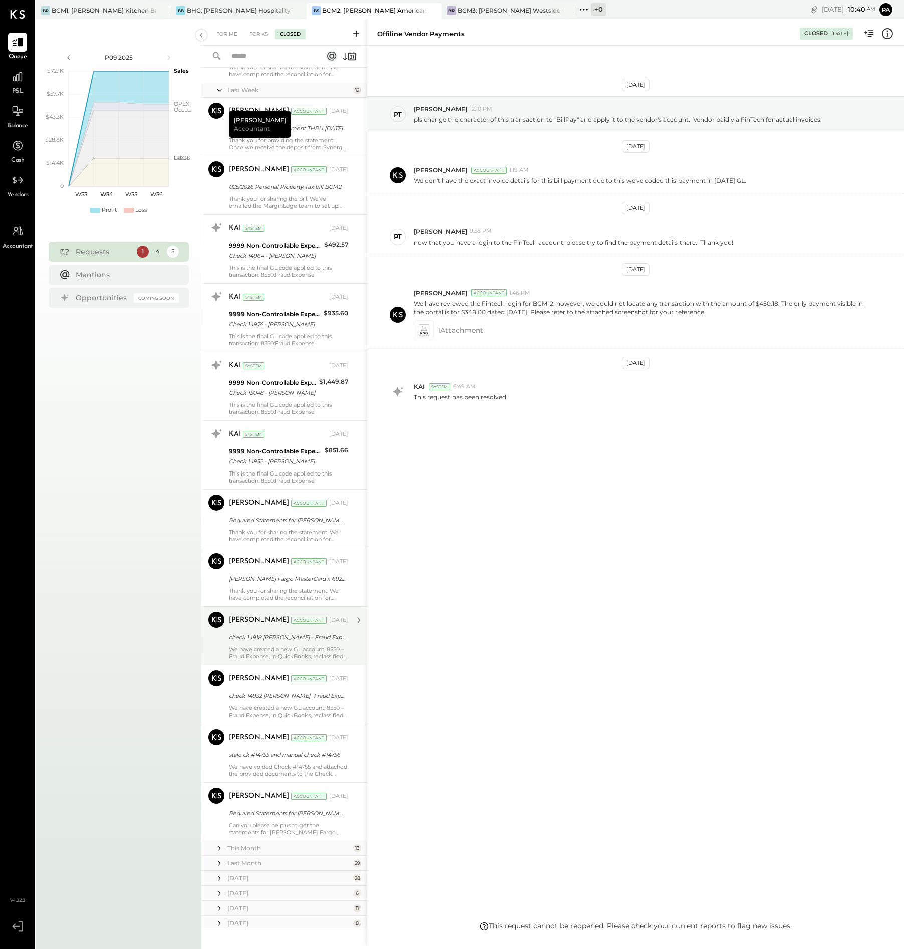
click at [281, 649] on div "We have created a new GL account, 8550 – Fraud Expense, in QuickBooks, reclassi…" at bounding box center [289, 653] width 120 height 14
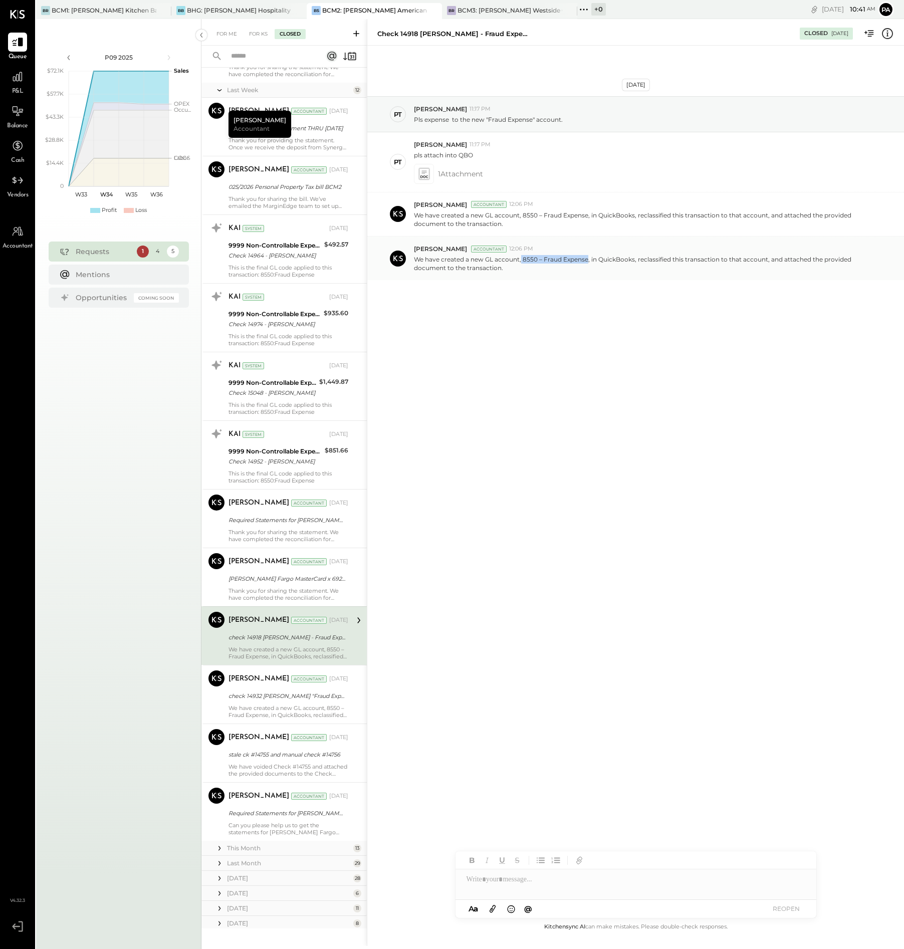
drag, startPoint x: 588, startPoint y: 259, endPoint x: 521, endPoint y: 258, distance: 66.7
click at [521, 258] on p "We have created a new GL account, 8550 – Fraud Expense, in QuickBooks, reclassi…" at bounding box center [643, 263] width 458 height 17
copy p "8550 – Fraud Expense"
click at [263, 34] on div "For KS" at bounding box center [258, 34] width 29 height 10
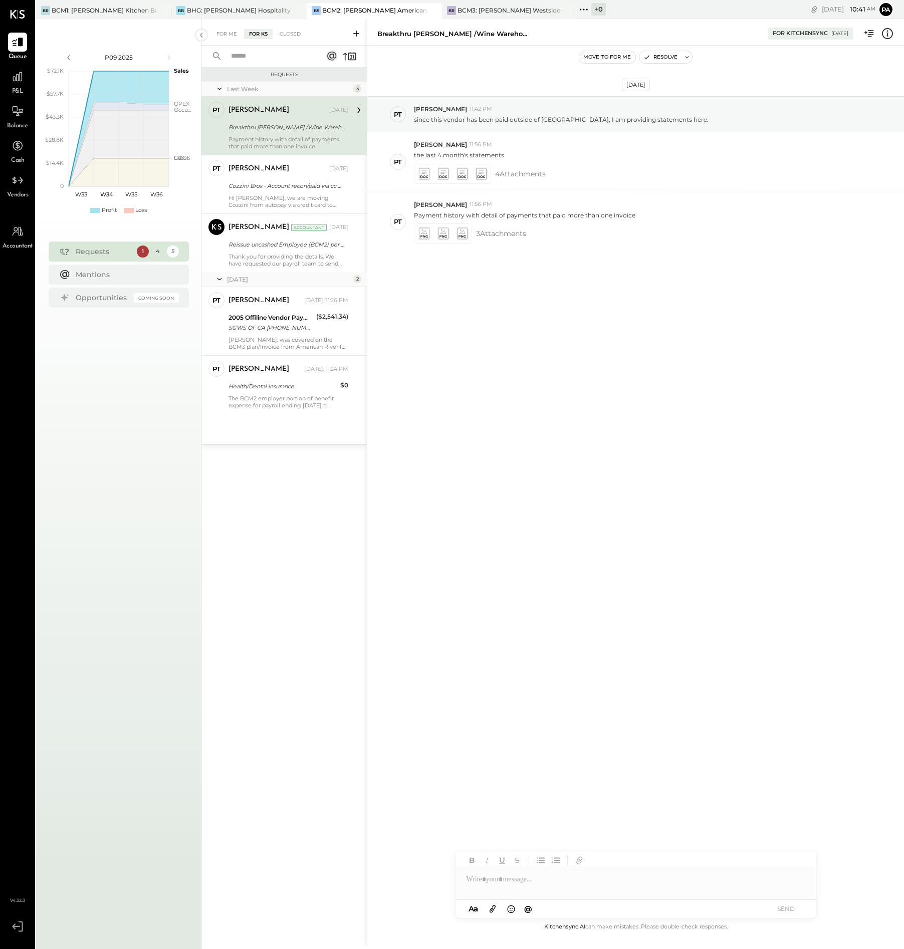
click at [356, 32] on icon at bounding box center [356, 34] width 6 height 6
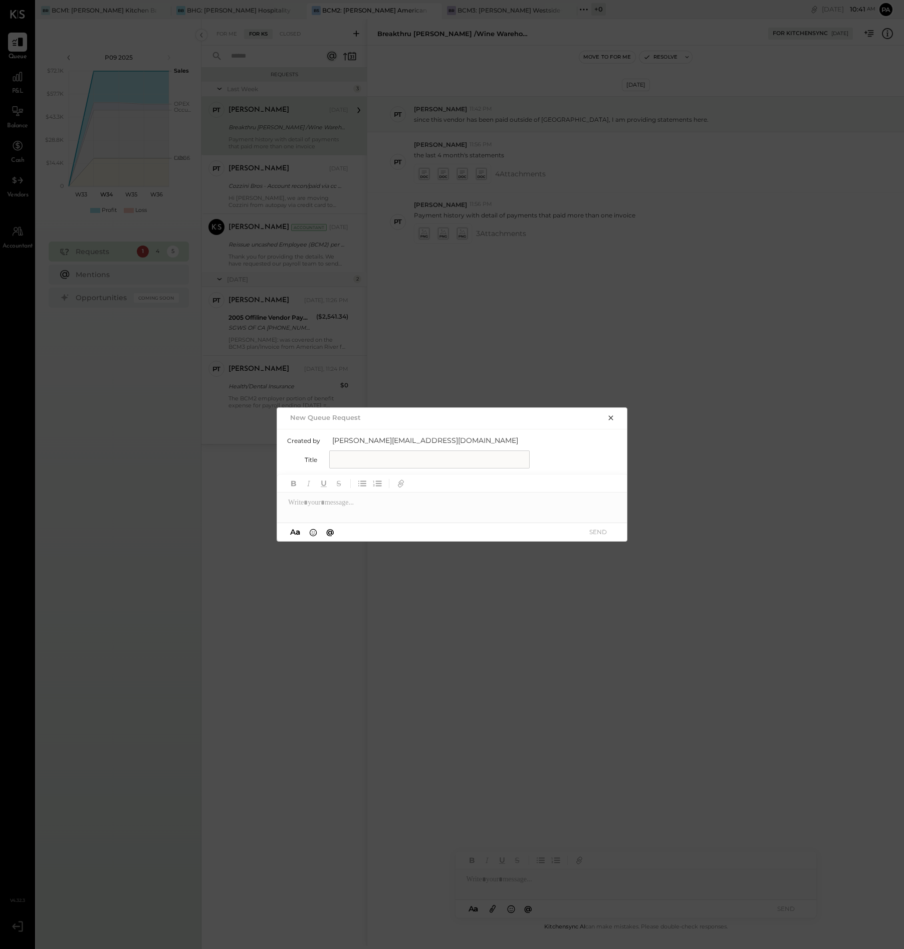
click at [402, 458] on input "text" at bounding box center [429, 460] width 201 height 18
type input "*"
type input "**********"
click at [366, 504] on div at bounding box center [452, 503] width 351 height 20
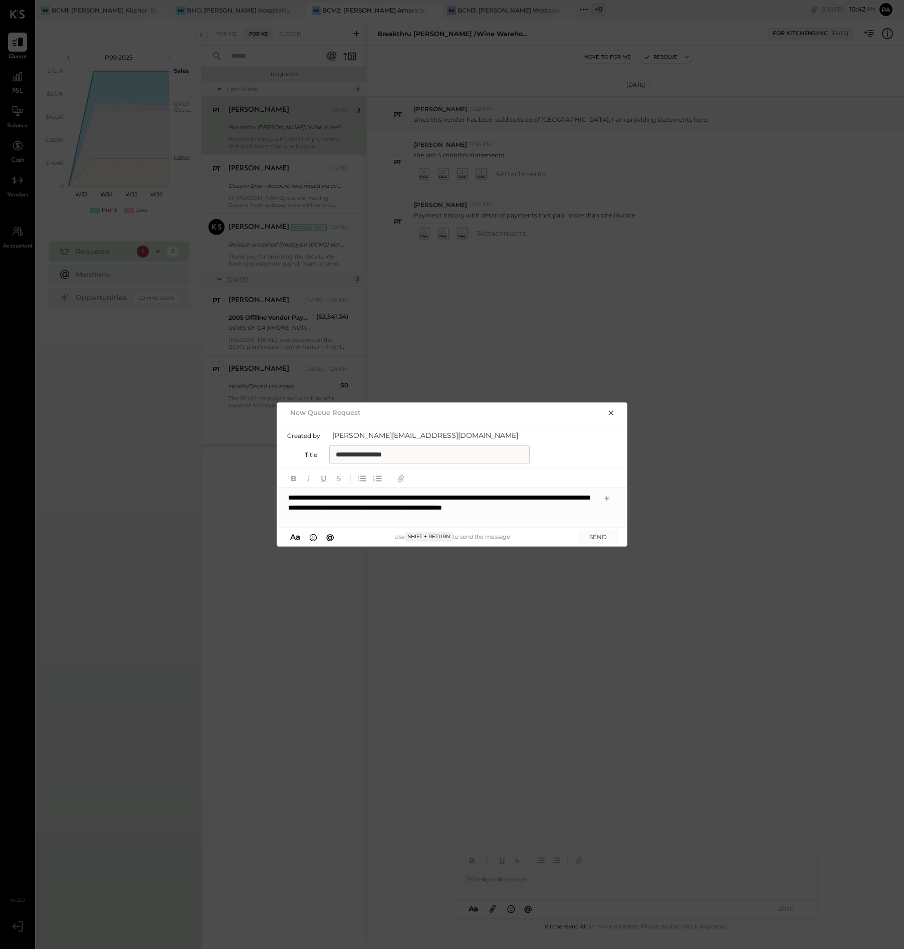
click at [398, 452] on input "**********" at bounding box center [429, 455] width 201 height 18
type input "**********"
click at [599, 539] on button "SEND" at bounding box center [598, 537] width 40 height 14
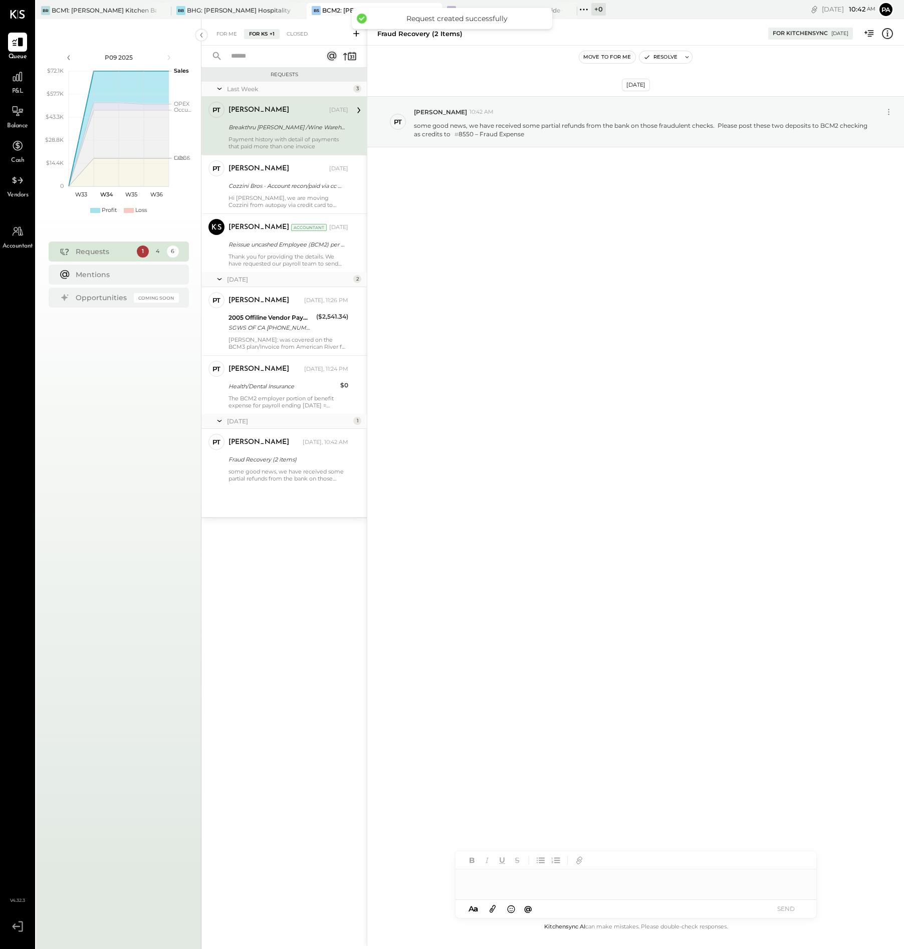
click at [498, 881] on div at bounding box center [636, 880] width 361 height 20
click at [494, 910] on icon at bounding box center [492, 909] width 11 height 12
click at [790, 906] on button "SEND" at bounding box center [787, 909] width 40 height 14
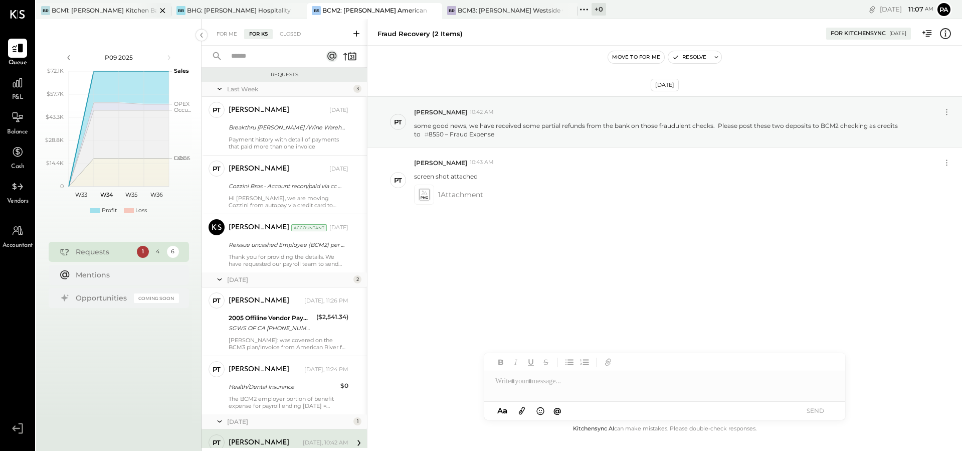
click at [114, 6] on div "BR BCM1: [PERSON_NAME] Kitchen Bar Market" at bounding box center [96, 10] width 120 height 9
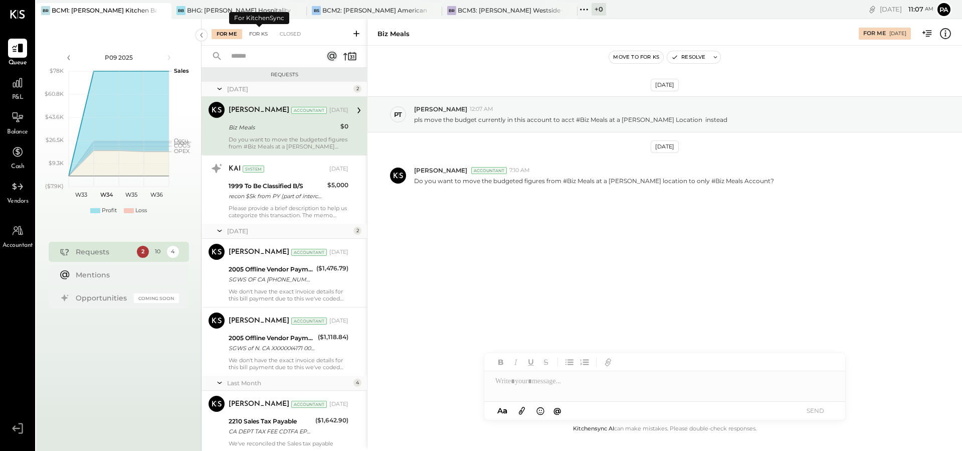
click at [262, 31] on div "For KS" at bounding box center [258, 34] width 29 height 10
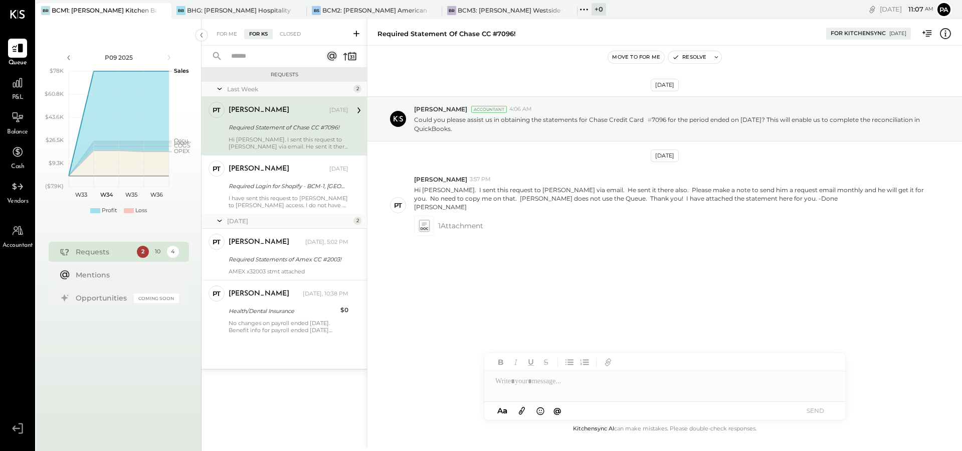
click at [355, 32] on icon at bounding box center [356, 34] width 10 height 10
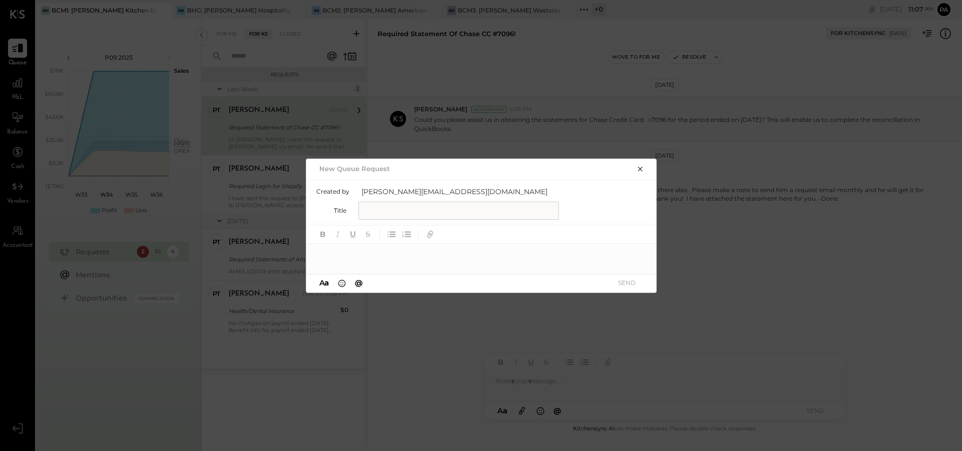
click at [377, 210] on input "text" at bounding box center [458, 211] width 201 height 18
type input "**********"
click at [350, 254] on div at bounding box center [481, 254] width 351 height 20
click at [629, 284] on button "SEND" at bounding box center [627, 283] width 40 height 14
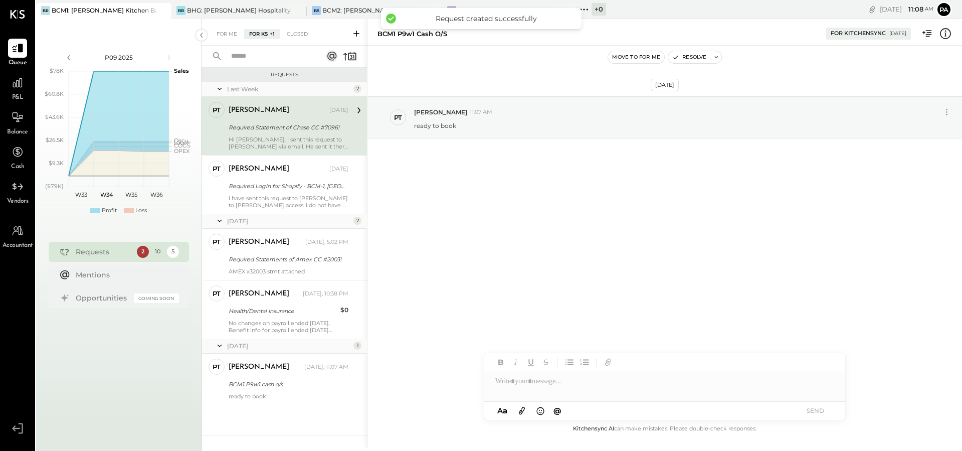
click at [550, 382] on div at bounding box center [664, 381] width 361 height 20
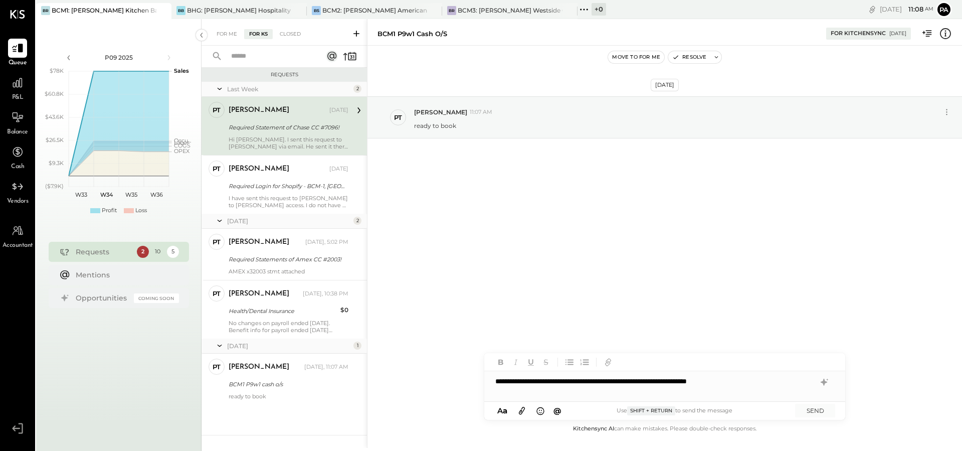
click at [520, 411] on icon at bounding box center [522, 411] width 6 height 8
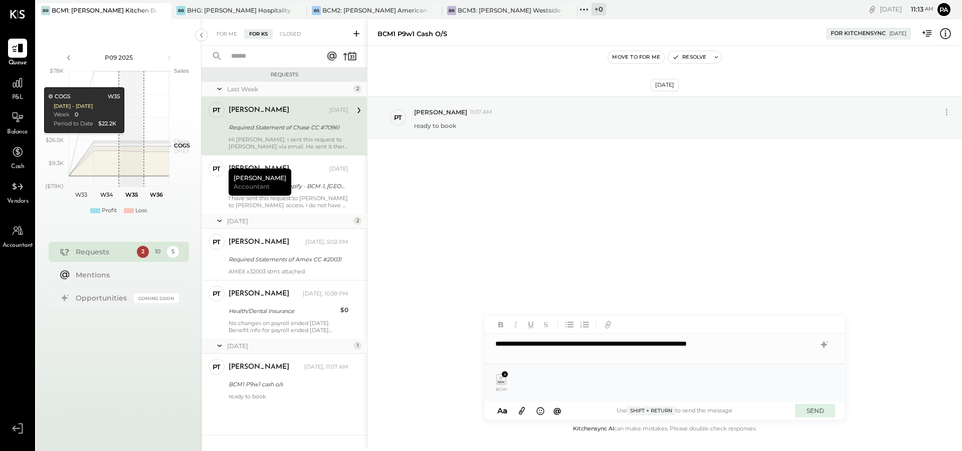
click at [818, 409] on button "SEND" at bounding box center [815, 411] width 40 height 14
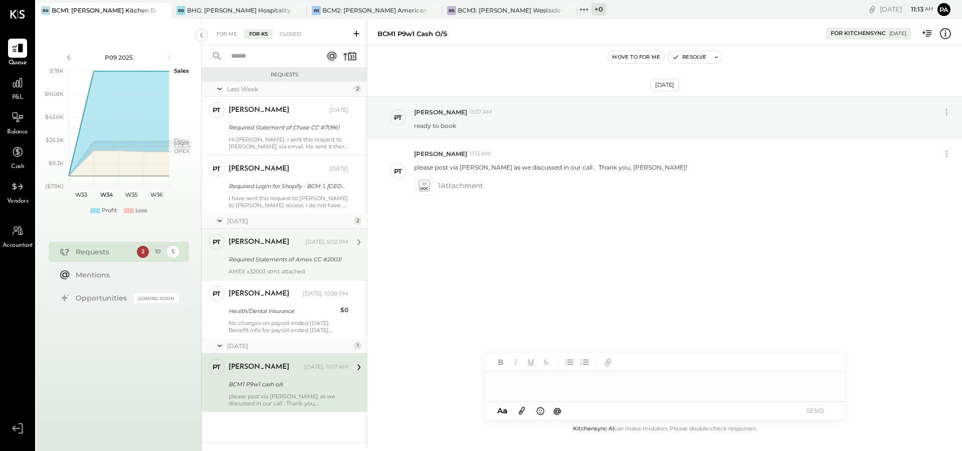
click at [270, 262] on div "Required Statements of Amex CC #2003!" at bounding box center [287, 259] width 117 height 10
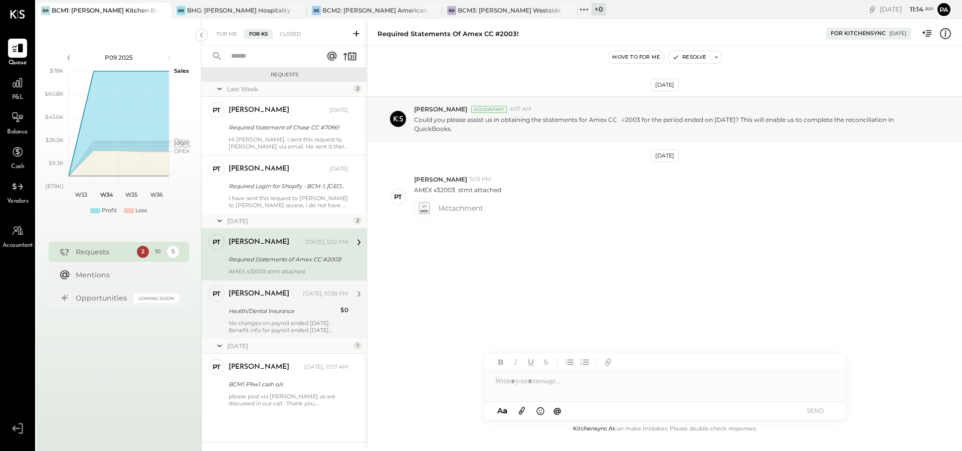
click at [267, 324] on div "No changes on payroll ended [DATE]. Benefit info for payroll ended [DATE] attac…" at bounding box center [289, 326] width 120 height 14
